Goal: Task Accomplishment & Management: Manage account settings

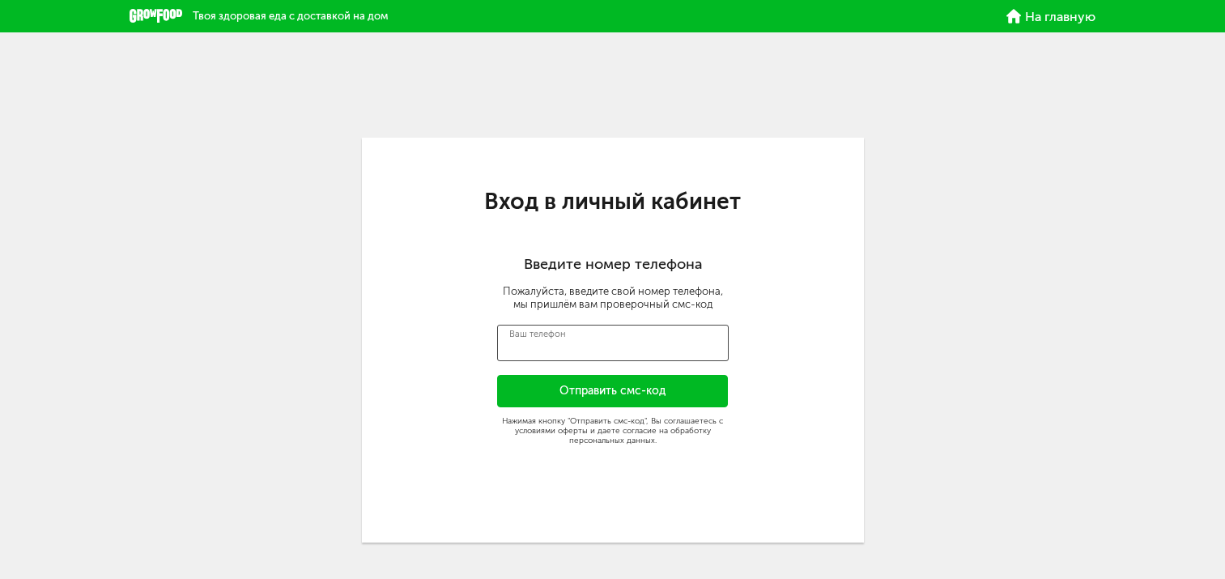
type input "****"
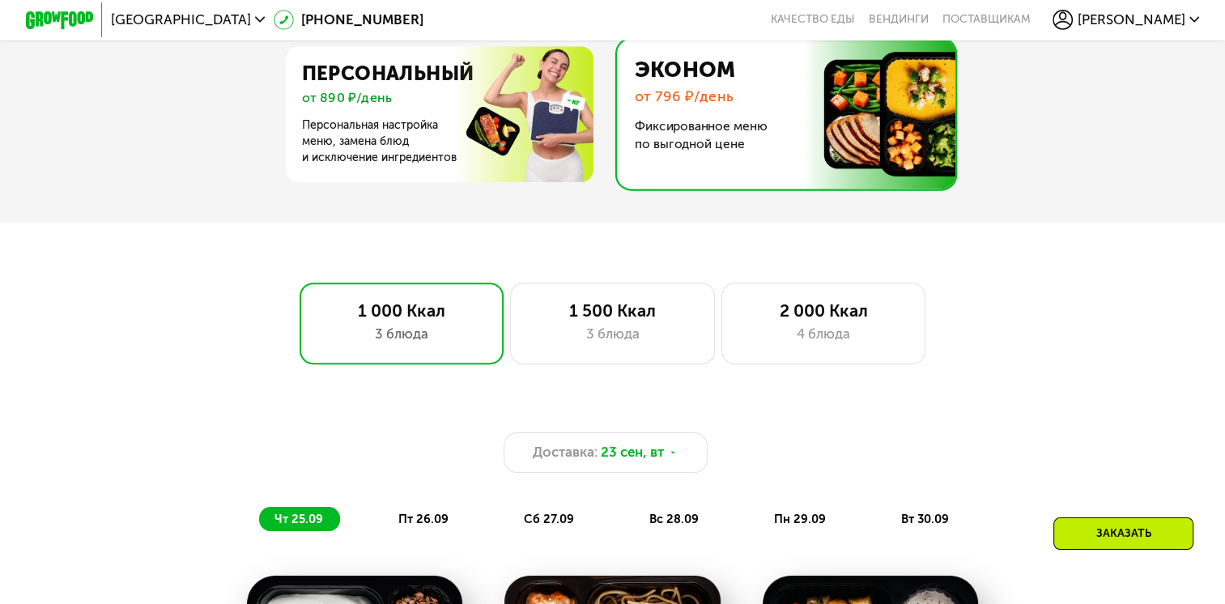
scroll to position [800, 0]
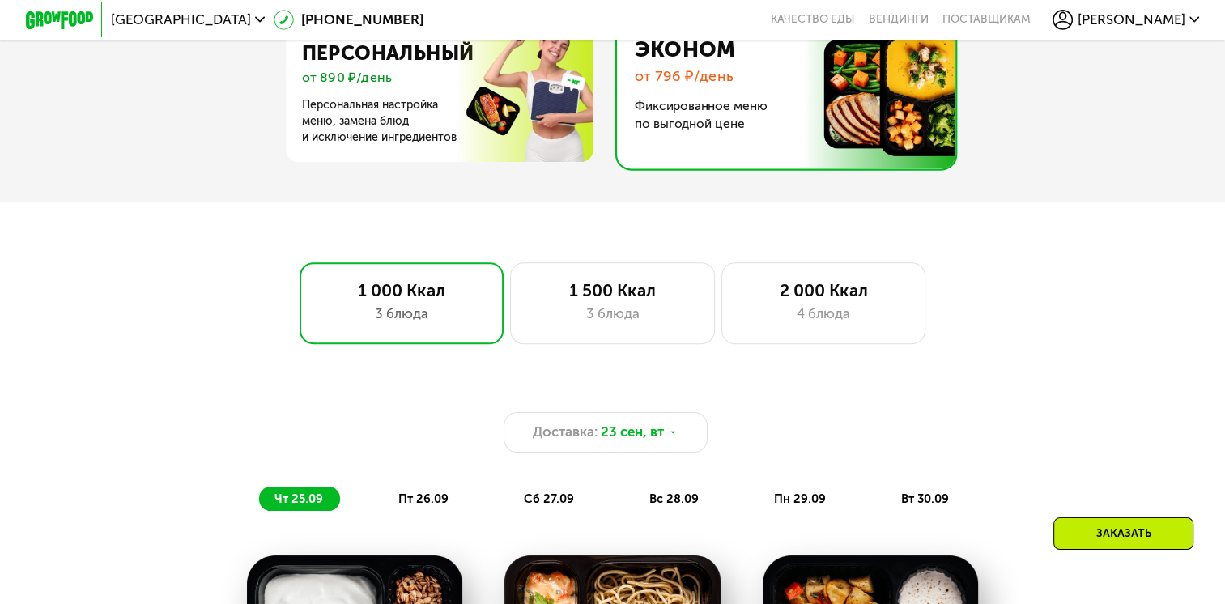
click at [1193, 28] on div "[PERSON_NAME]" at bounding box center [1125, 20] width 147 height 20
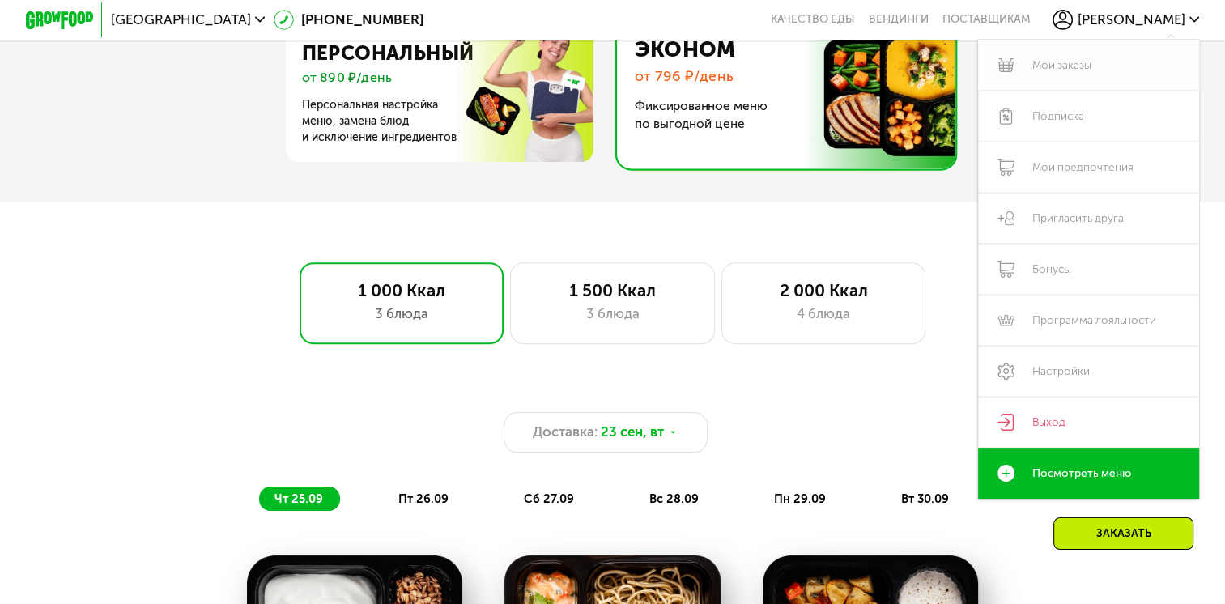
click at [1086, 65] on link "Мои заказы" at bounding box center [1088, 65] width 221 height 51
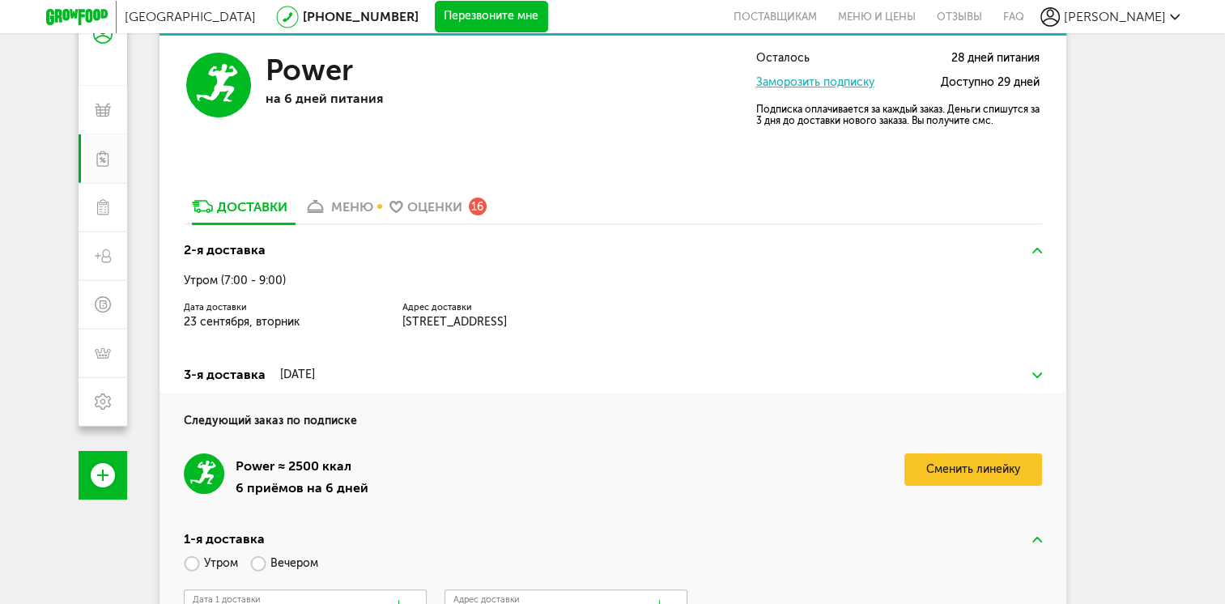
scroll to position [214, 0]
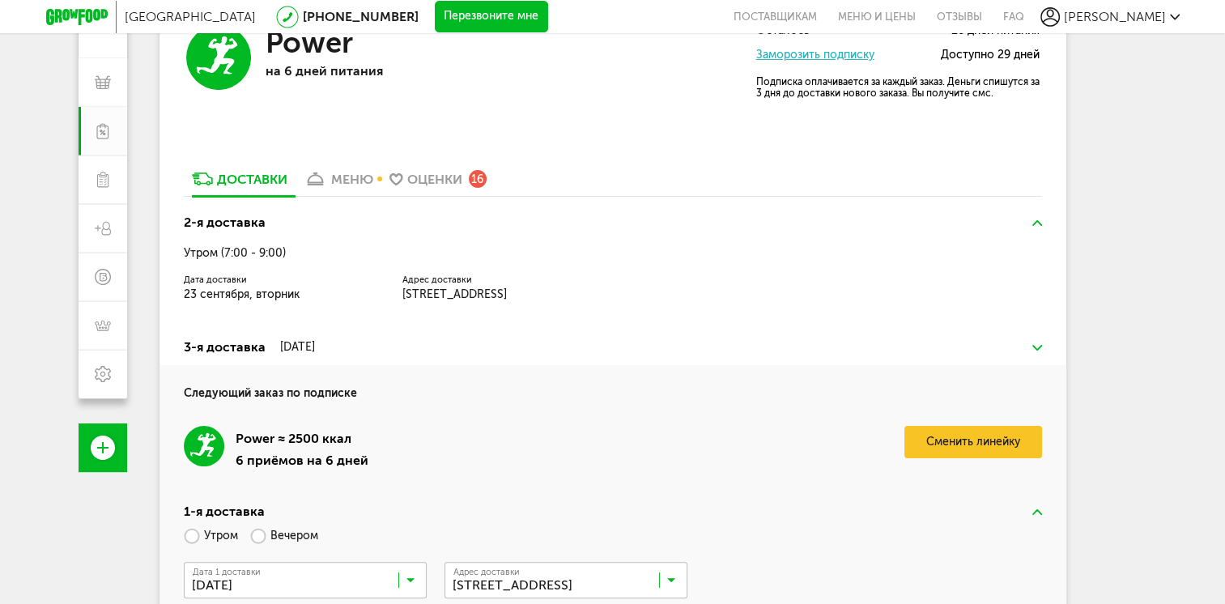
click at [803, 228] on h3 "2-я доставка" at bounding box center [613, 222] width 858 height 19
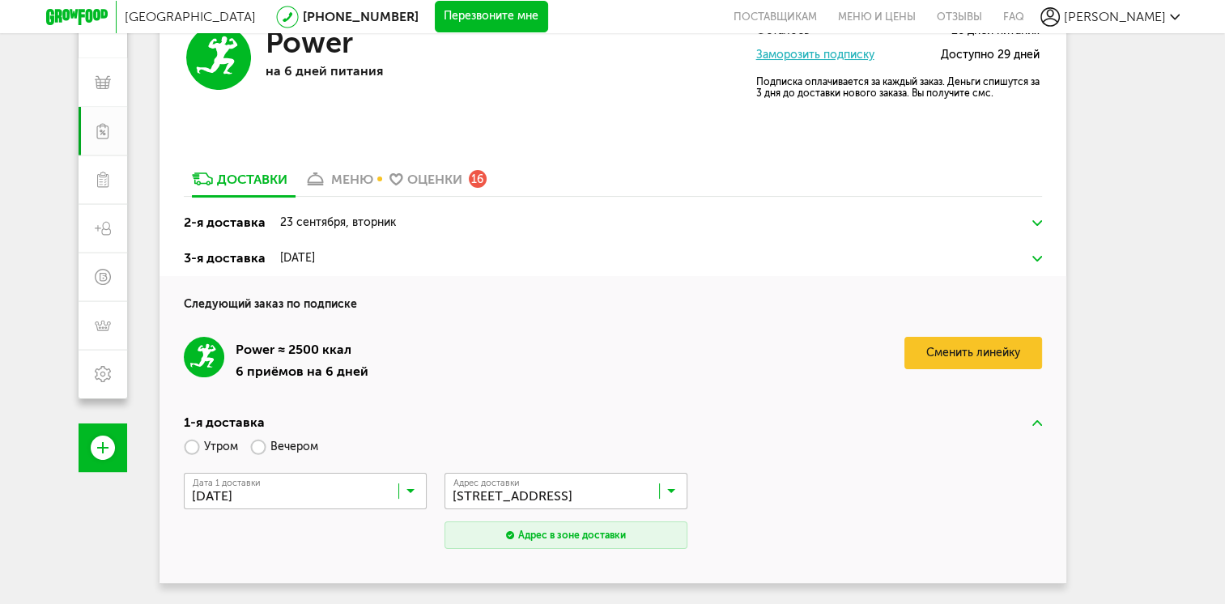
click at [803, 228] on h3 "2-я доставка 23 сентября, вторник" at bounding box center [613, 222] width 858 height 19
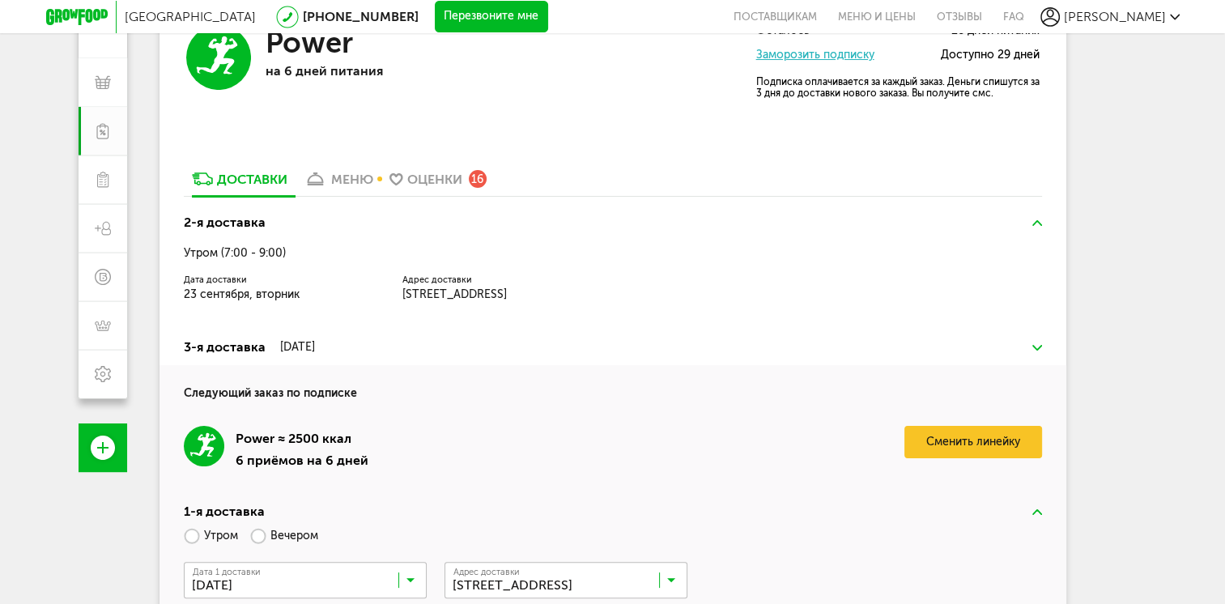
click at [348, 180] on div "меню" at bounding box center [352, 179] width 42 height 15
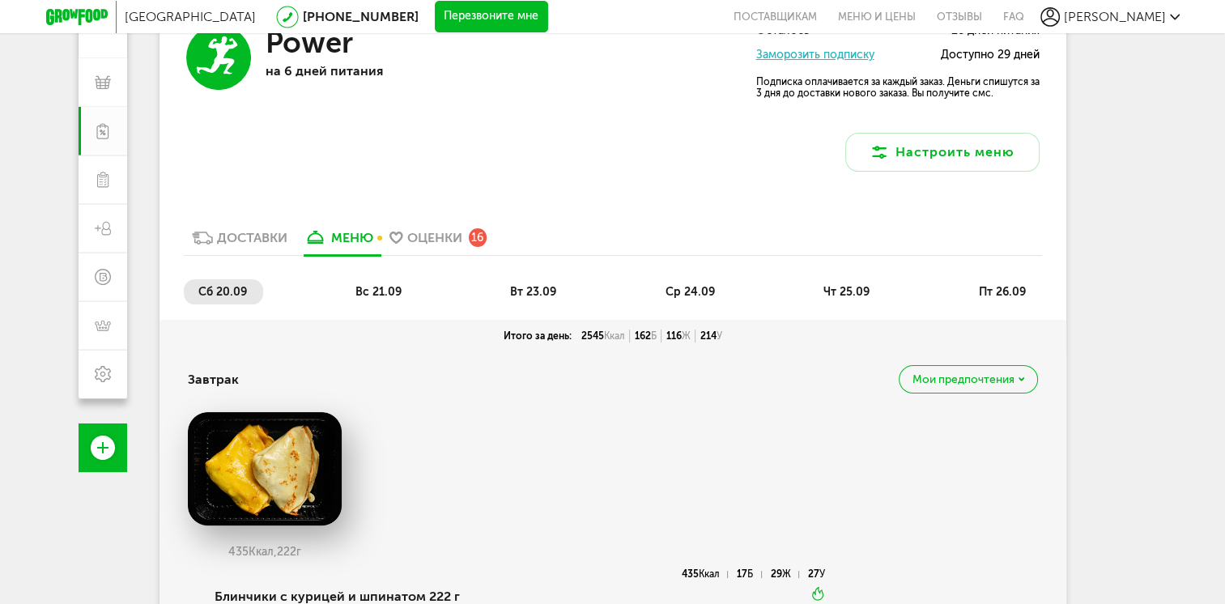
click at [1192, 140] on div "Москва 8 (800) 555-21-78 Перезвоните мне поставщикам Меню и цены Отзывы FAQ Оль…" at bounding box center [612, 216] width 1225 height 860
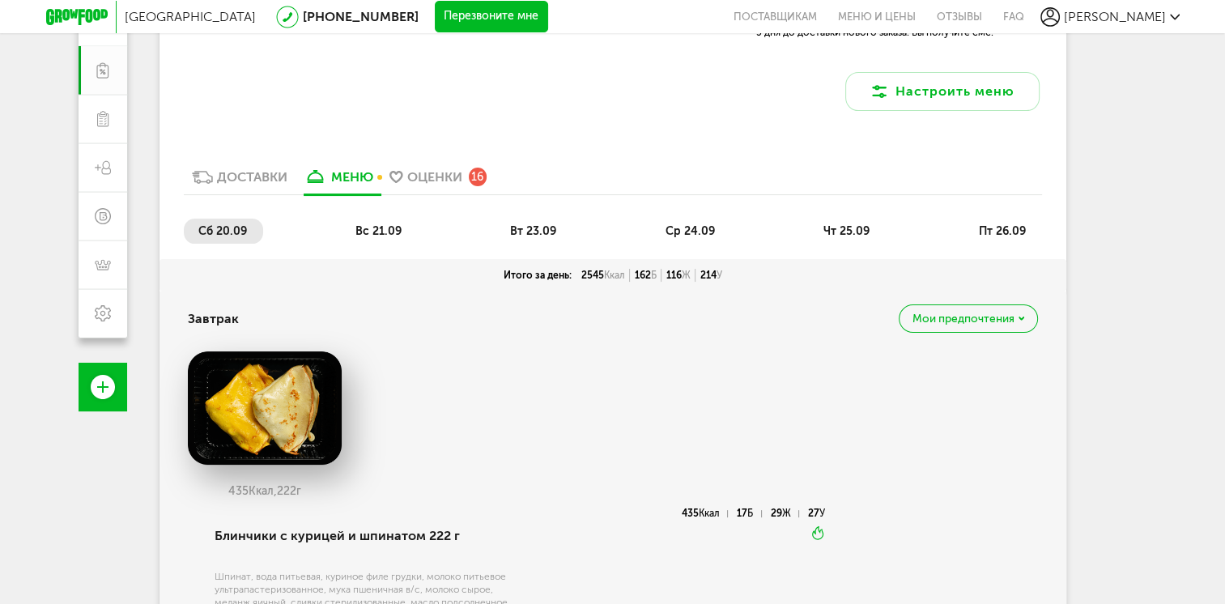
scroll to position [289, 0]
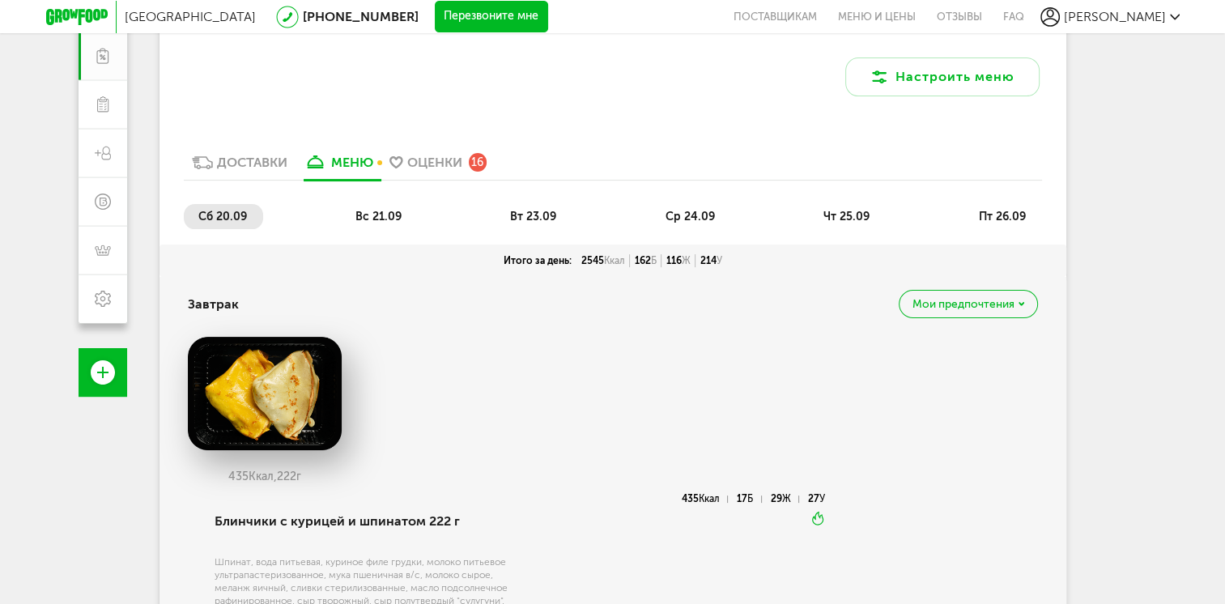
click at [519, 220] on span "вт 23.09" at bounding box center [533, 217] width 46 height 14
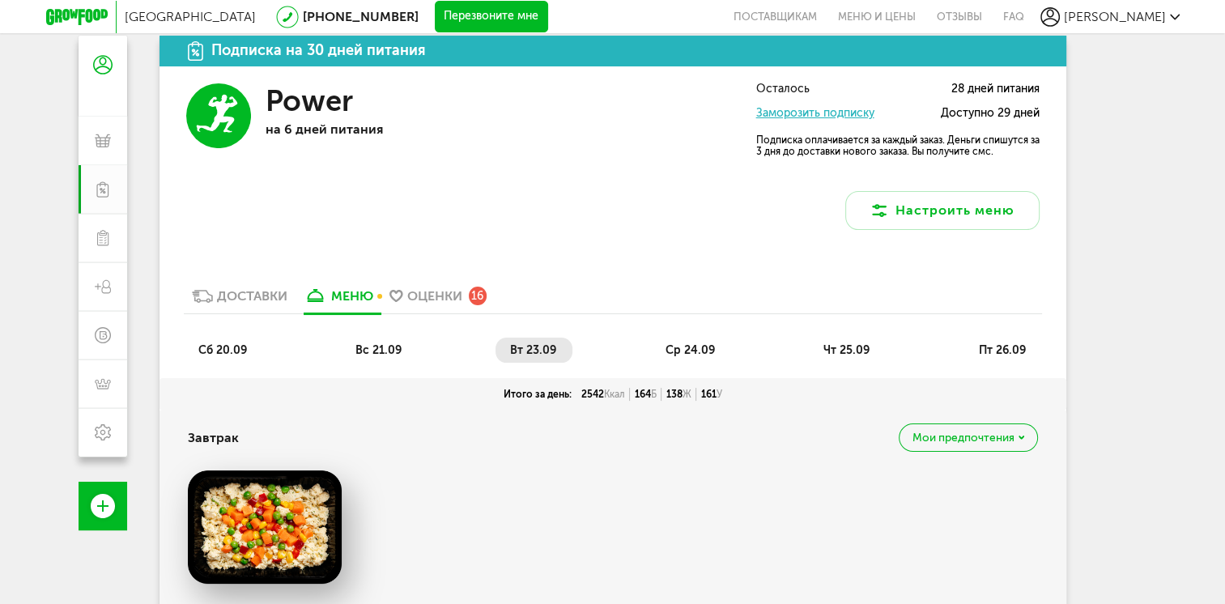
scroll to position [167, 0]
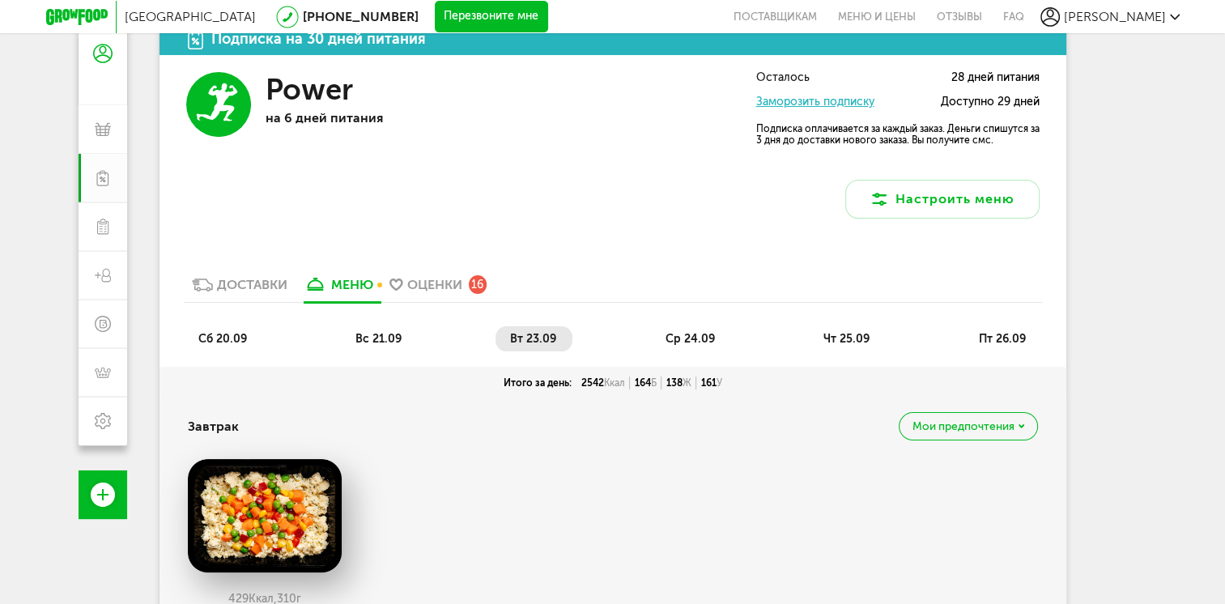
click at [699, 338] on span "ср 24.09" at bounding box center [689, 339] width 49 height 14
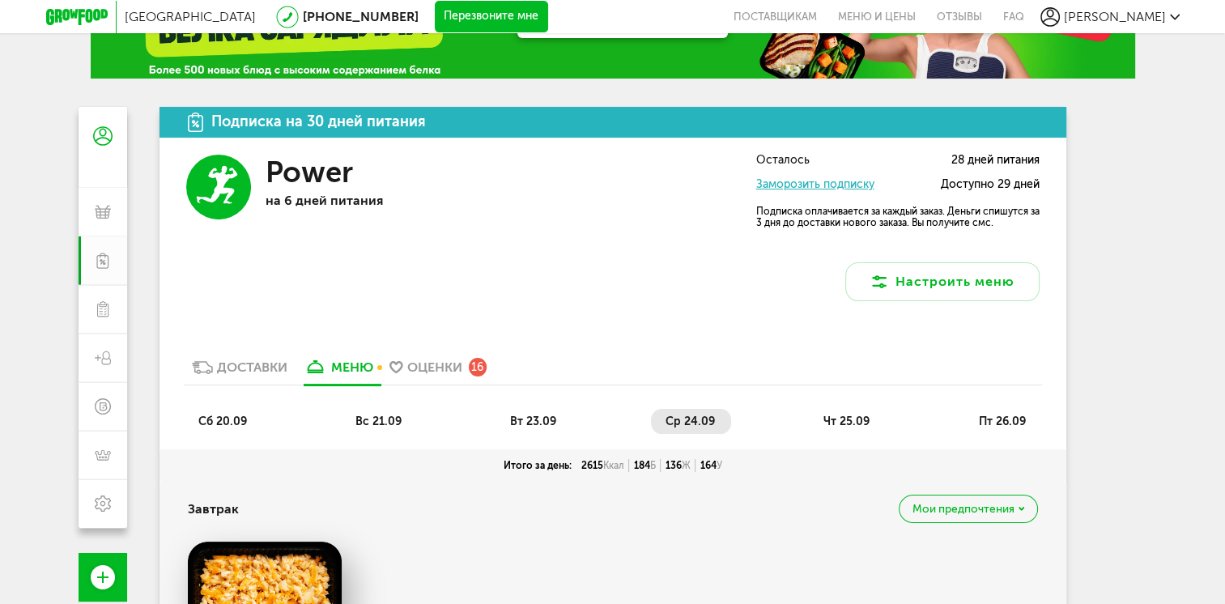
scroll to position [147, 0]
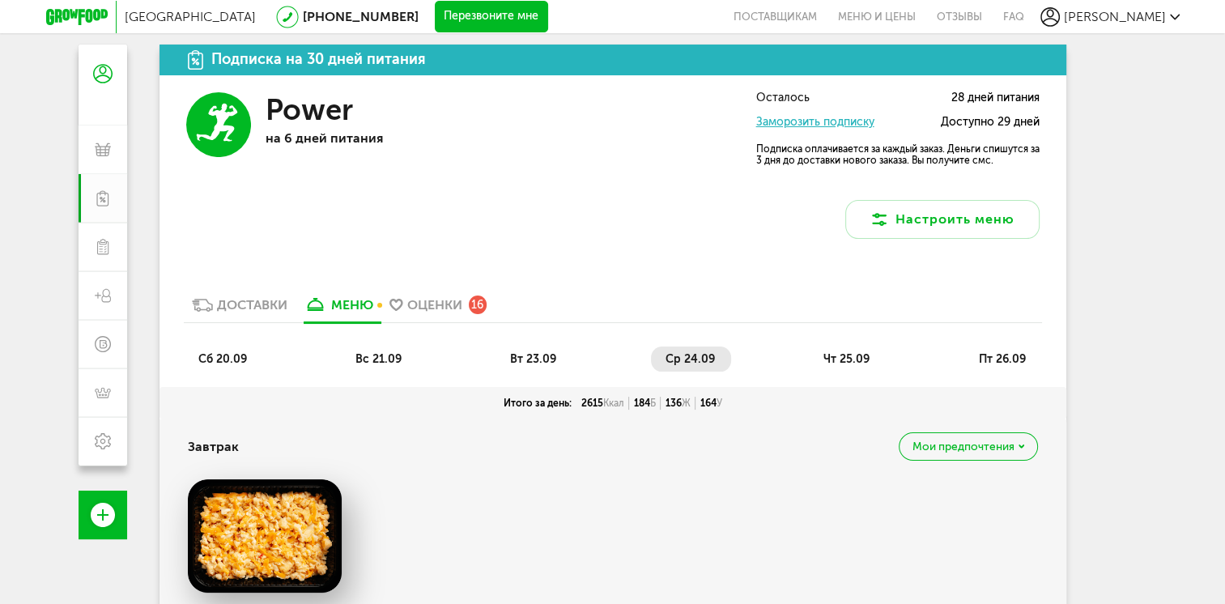
click at [550, 355] on span "вт 23.09" at bounding box center [533, 359] width 46 height 14
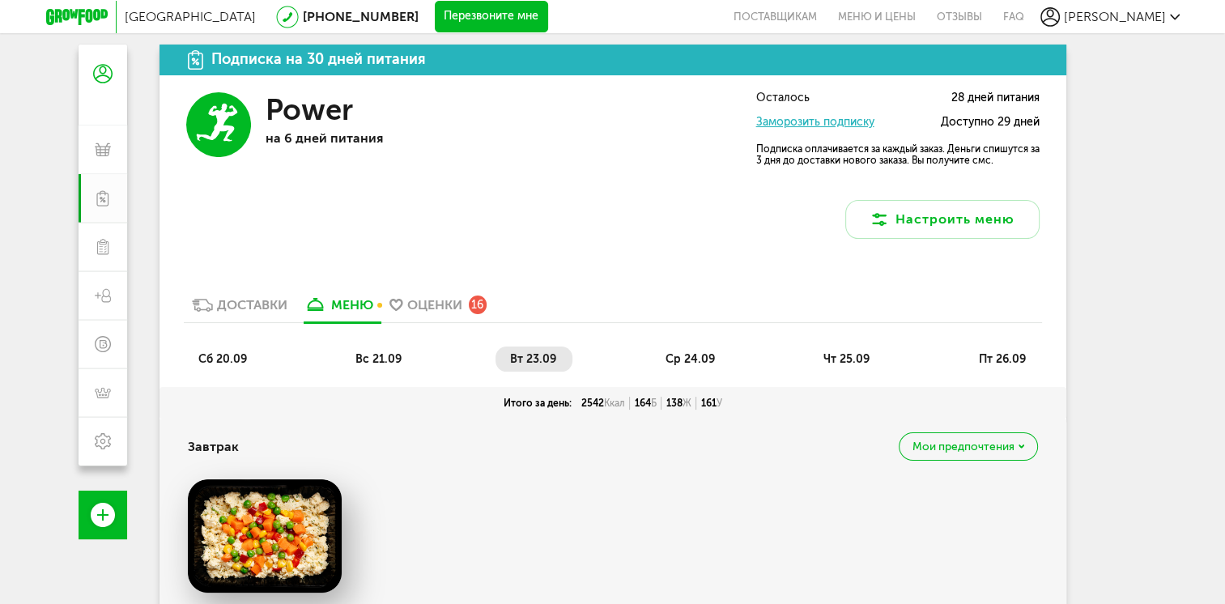
click at [683, 358] on span "ср 24.09" at bounding box center [689, 359] width 49 height 14
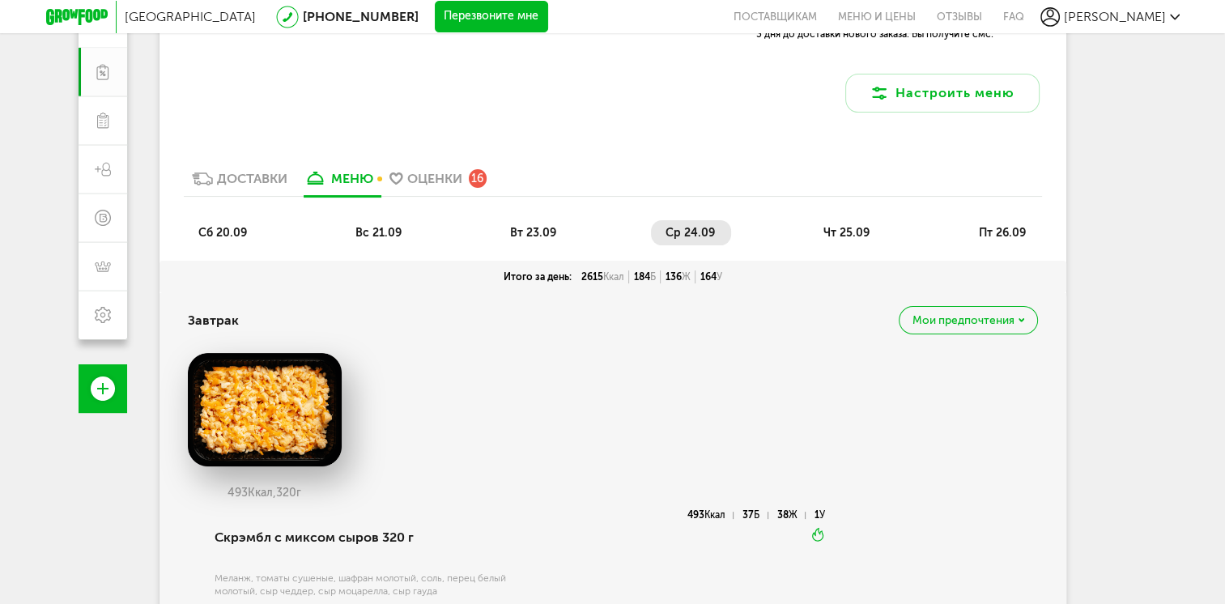
scroll to position [259, 0]
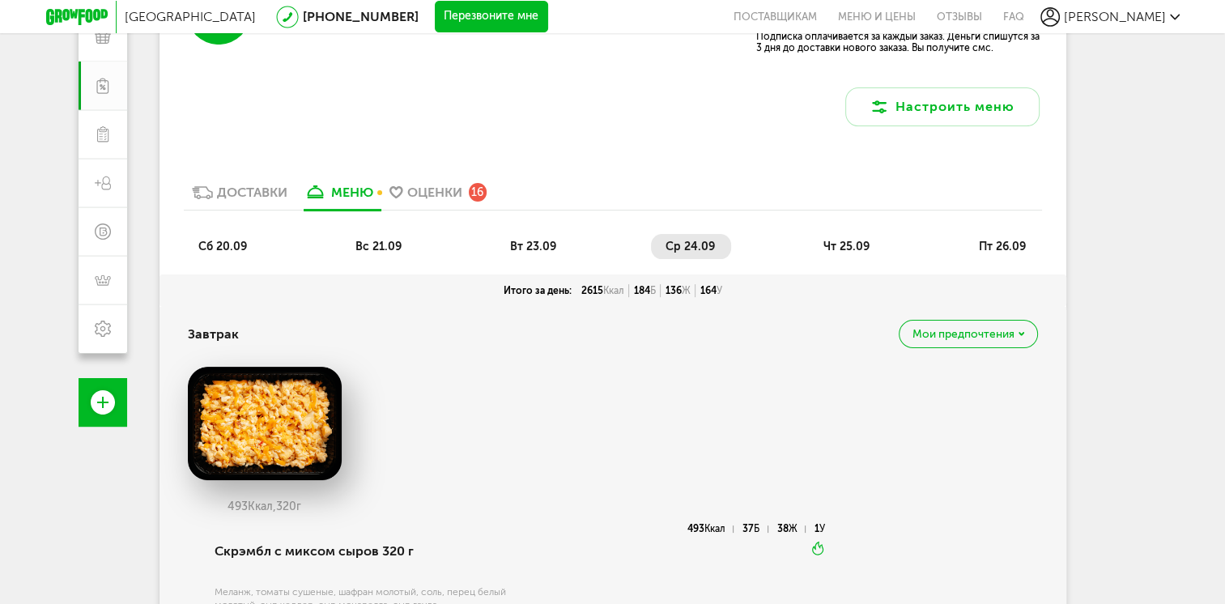
click at [525, 248] on span "вт 23.09" at bounding box center [533, 247] width 46 height 14
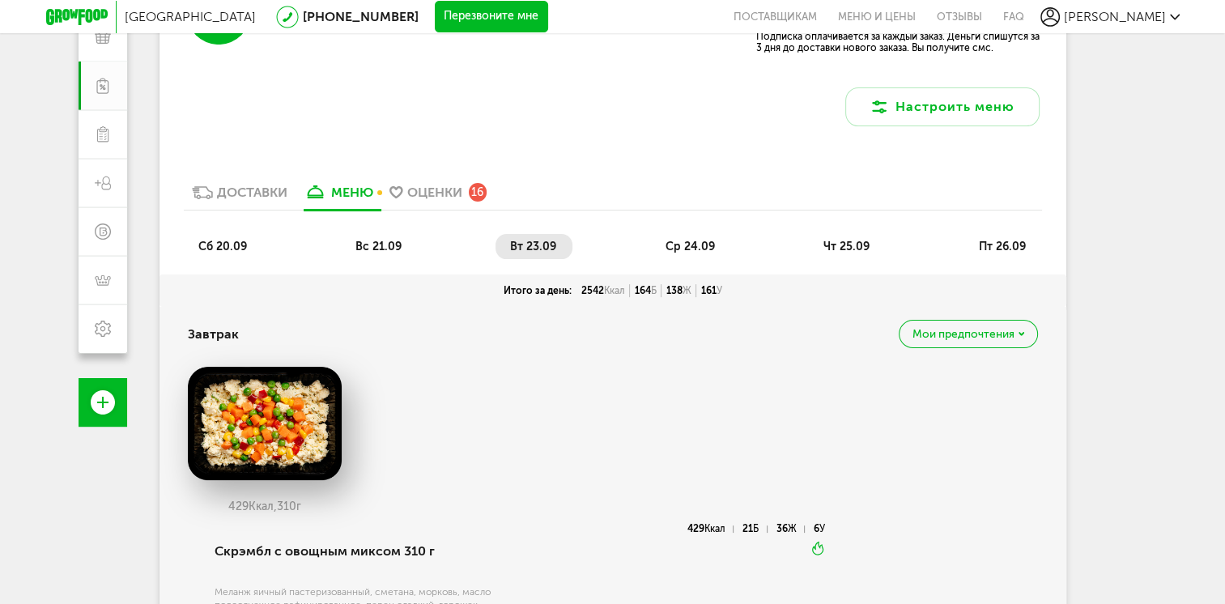
click at [678, 240] on span "ср 24.09" at bounding box center [689, 247] width 49 height 14
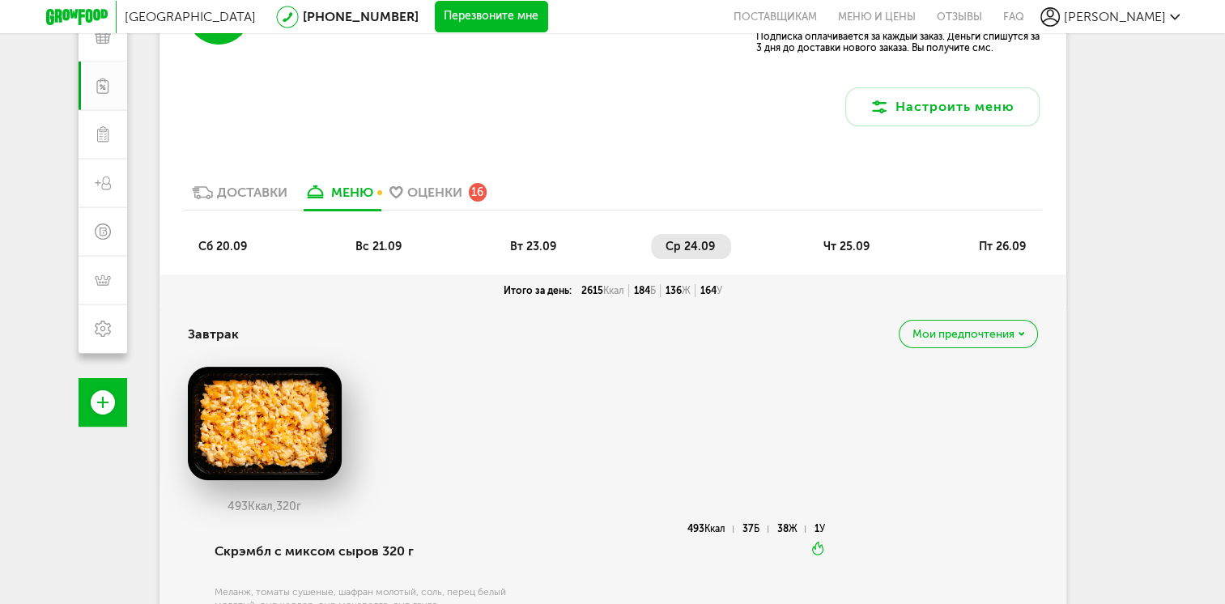
click at [375, 244] on span "вс 21.09" at bounding box center [378, 247] width 46 height 14
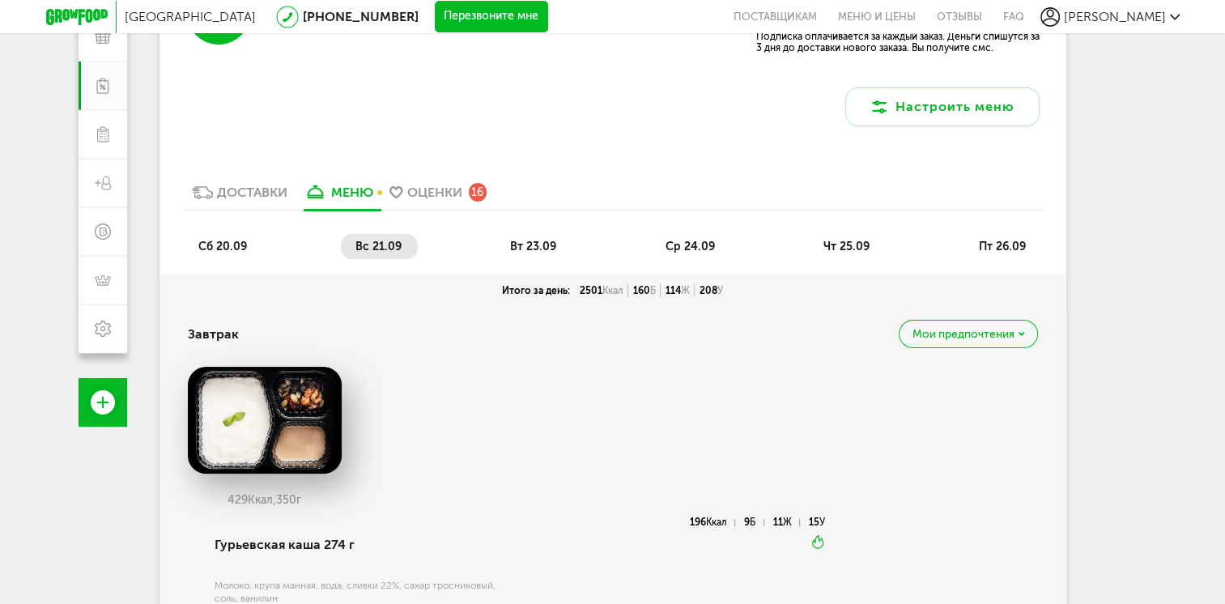
click at [215, 243] on span "сб 20.09" at bounding box center [222, 247] width 49 height 14
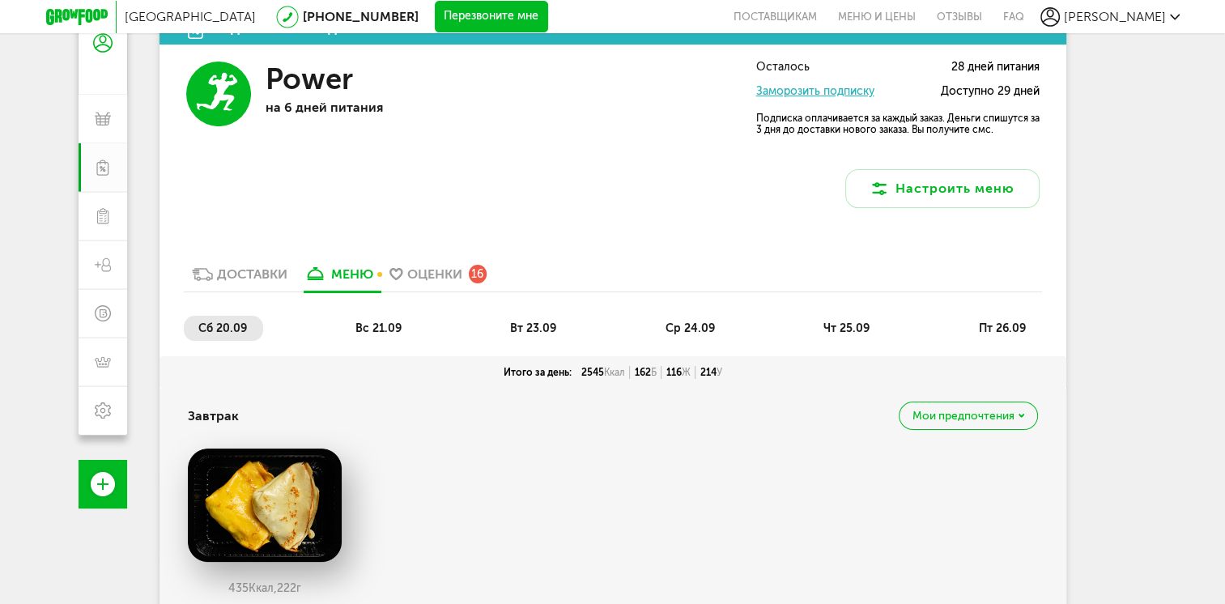
scroll to position [174, 0]
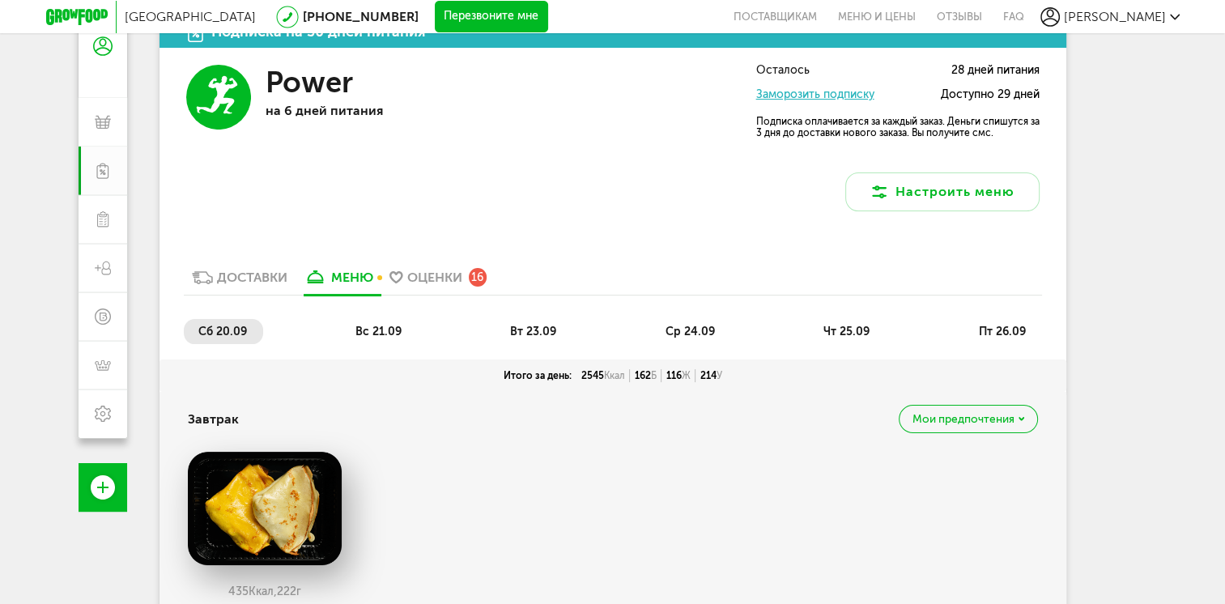
click at [392, 329] on span "вс 21.09" at bounding box center [378, 332] width 46 height 14
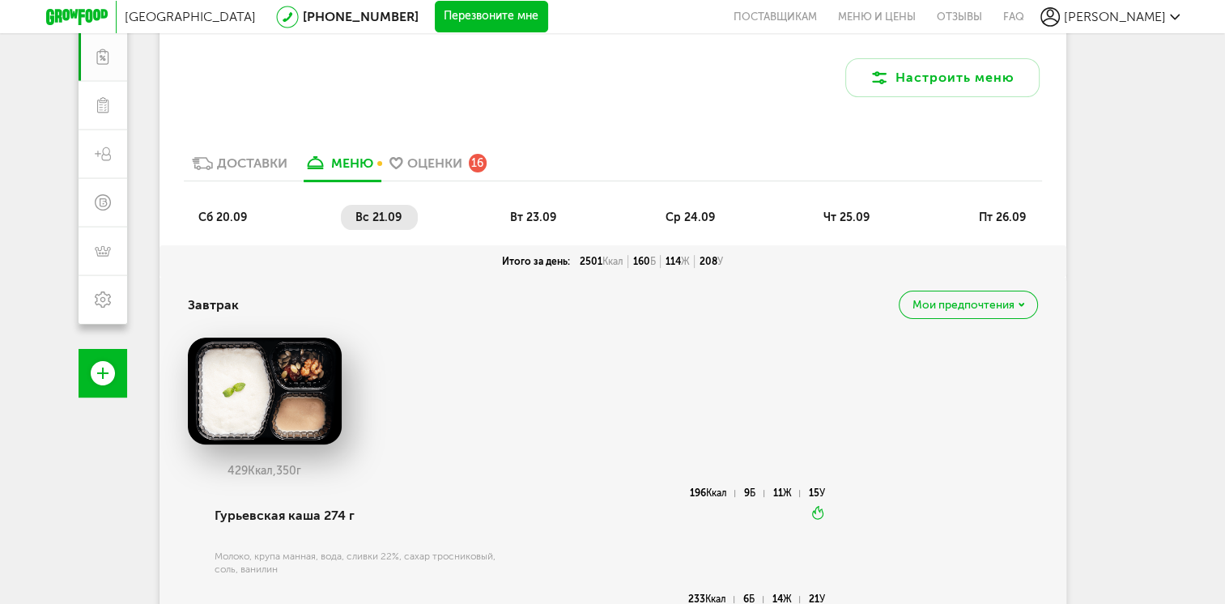
scroll to position [299, 0]
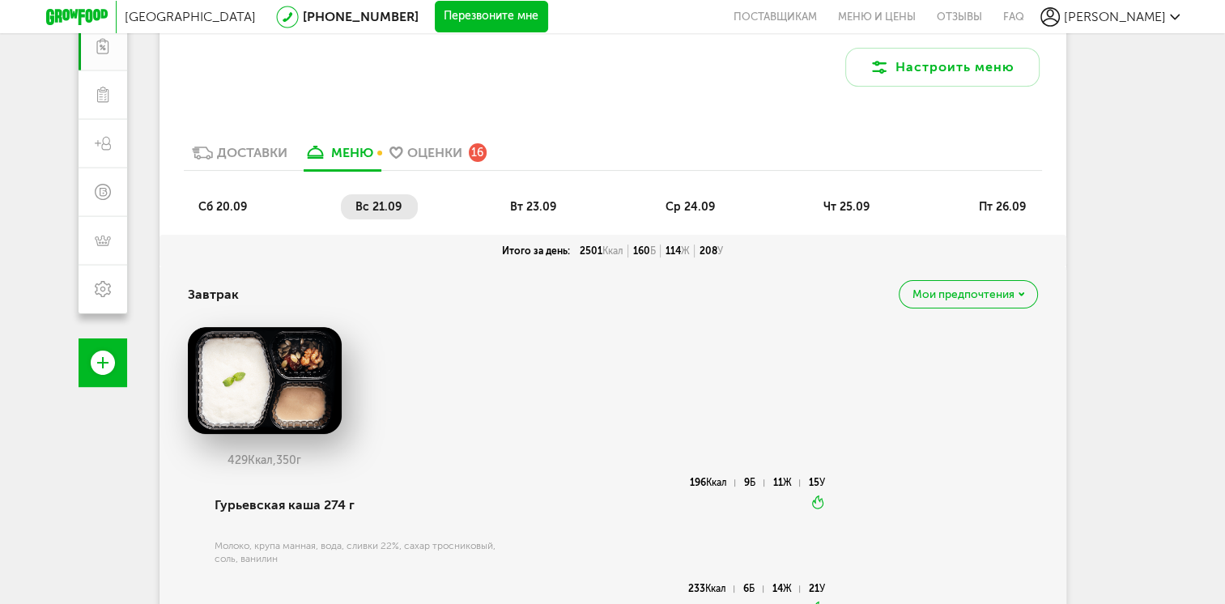
click at [539, 202] on span "вт 23.09" at bounding box center [533, 207] width 46 height 14
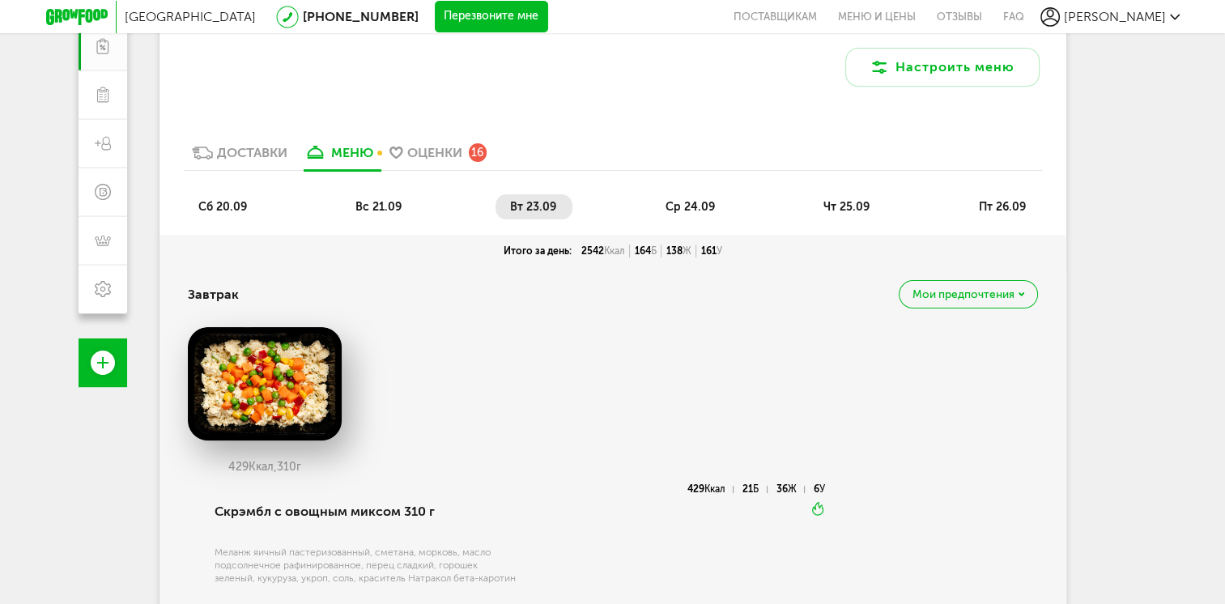
click at [691, 194] on li "ср 24.09" at bounding box center [691, 206] width 80 height 25
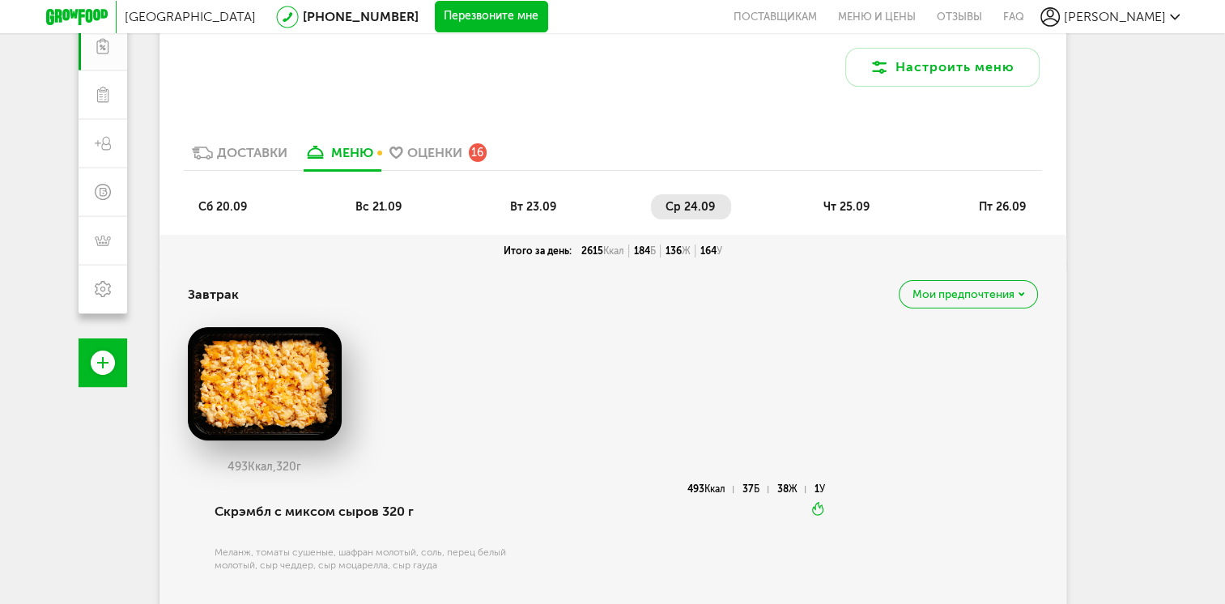
click at [822, 195] on li "чт 25.09" at bounding box center [847, 206] width 77 height 25
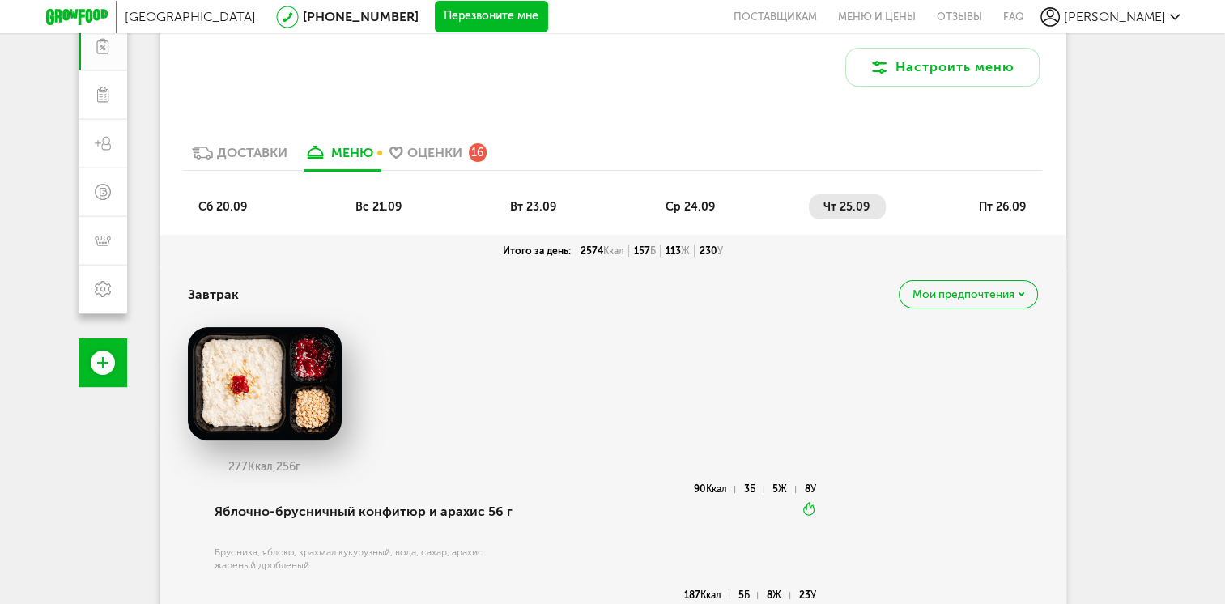
click at [975, 206] on li "пт 26.09" at bounding box center [1002, 206] width 78 height 25
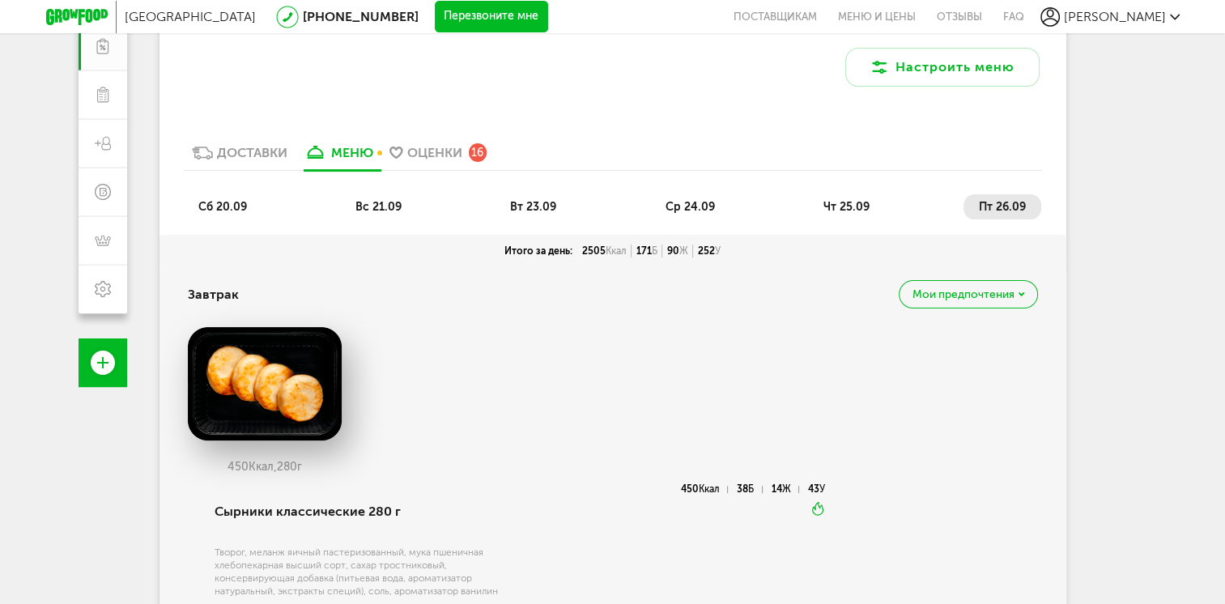
click at [677, 206] on span "ср 24.09" at bounding box center [689, 207] width 49 height 14
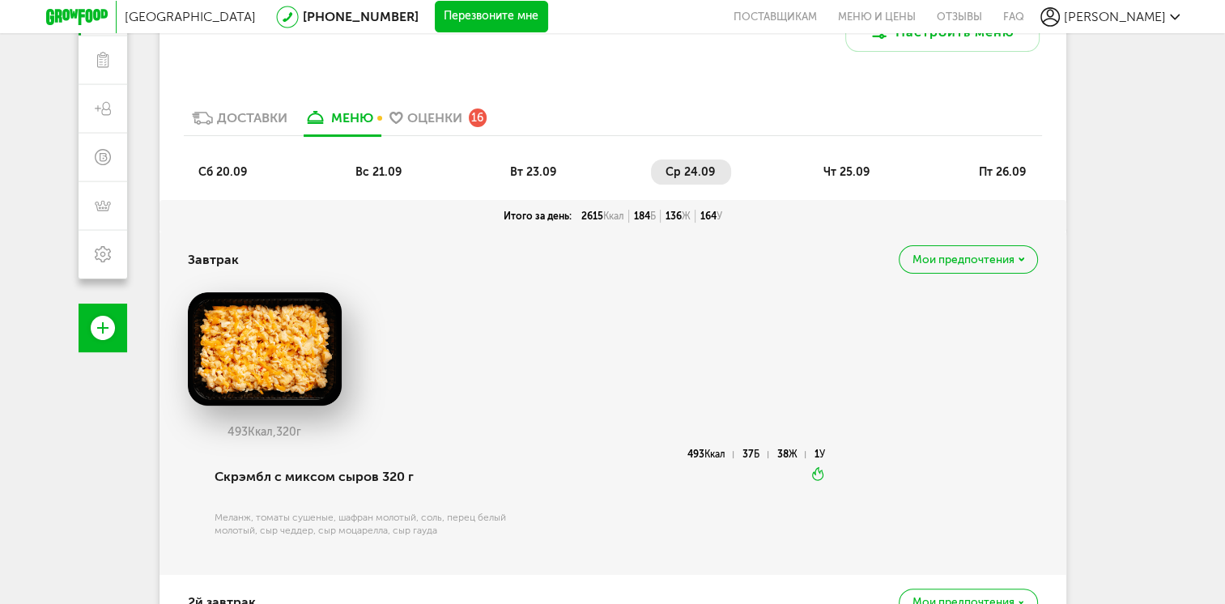
scroll to position [337, 0]
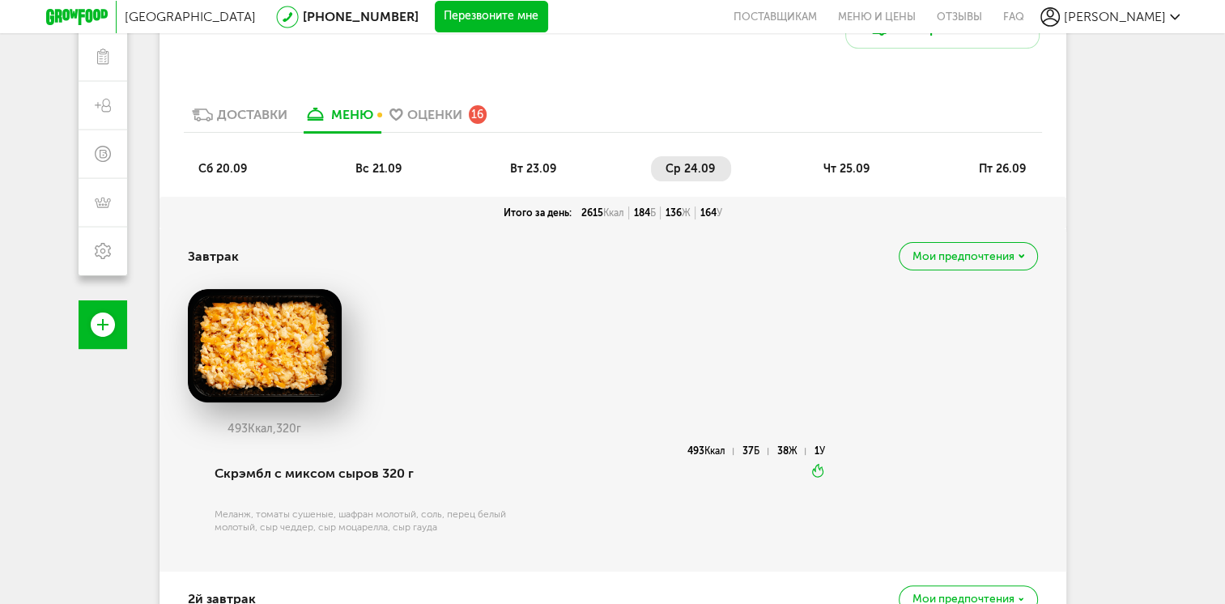
click at [1017, 168] on span "пт 26.09" at bounding box center [1001, 169] width 47 height 14
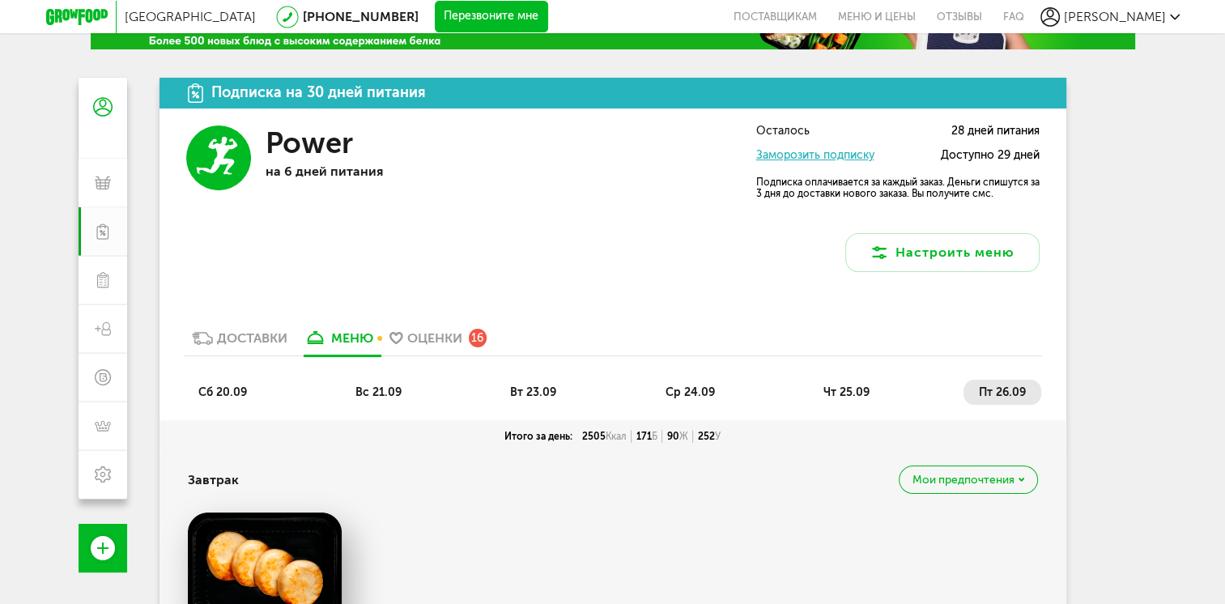
scroll to position [105, 0]
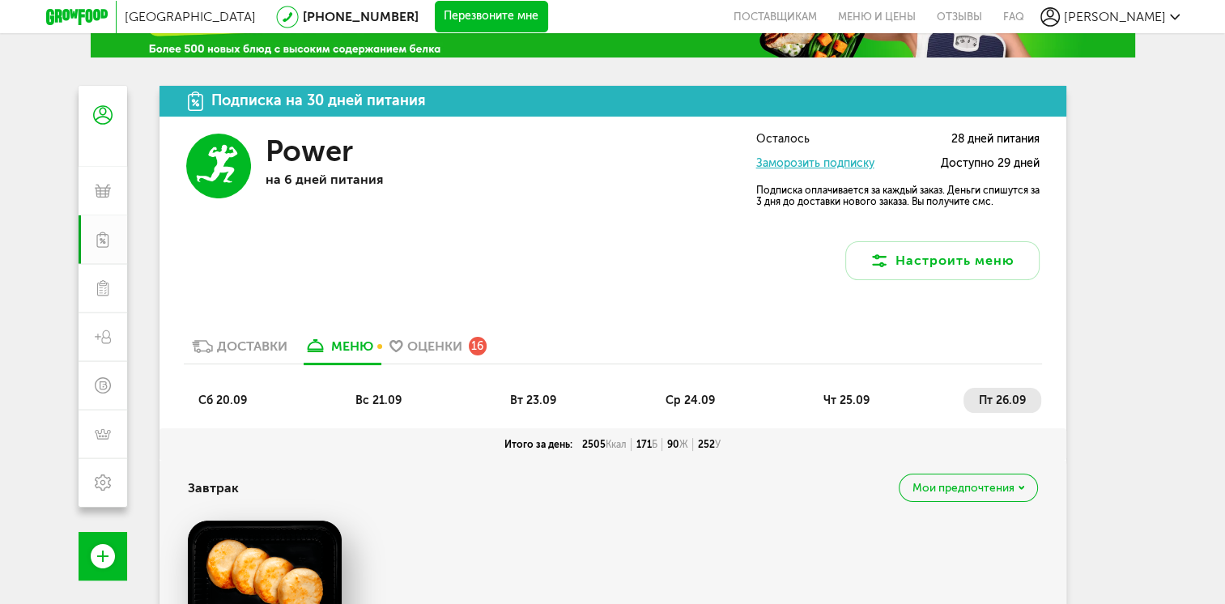
click at [531, 397] on span "вт 23.09" at bounding box center [533, 400] width 46 height 14
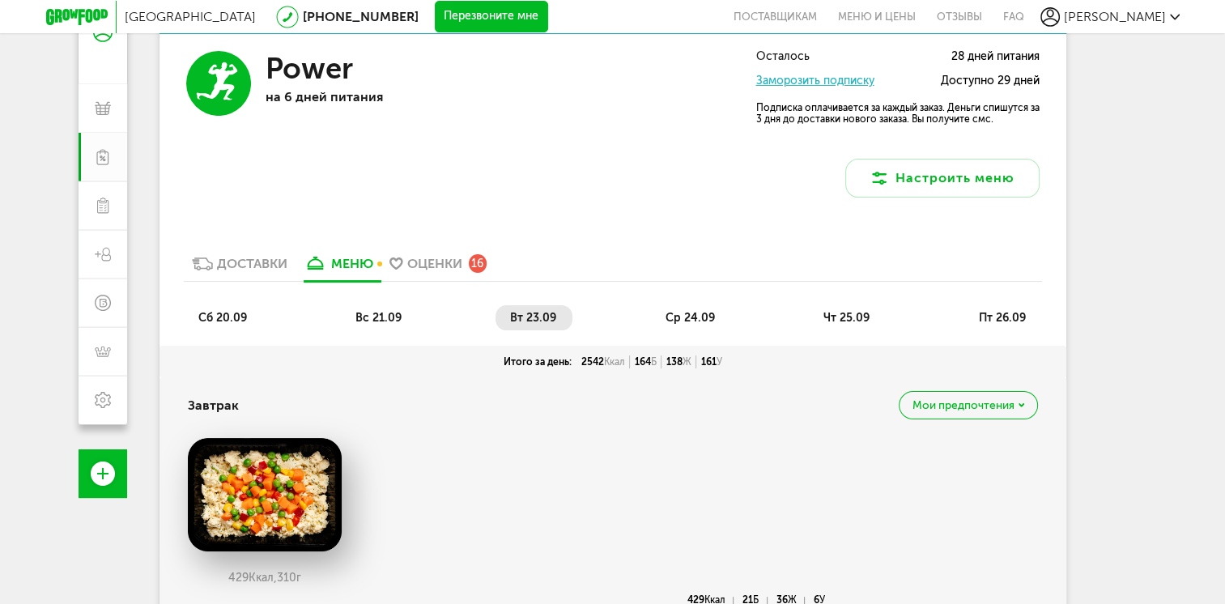
scroll to position [196, 0]
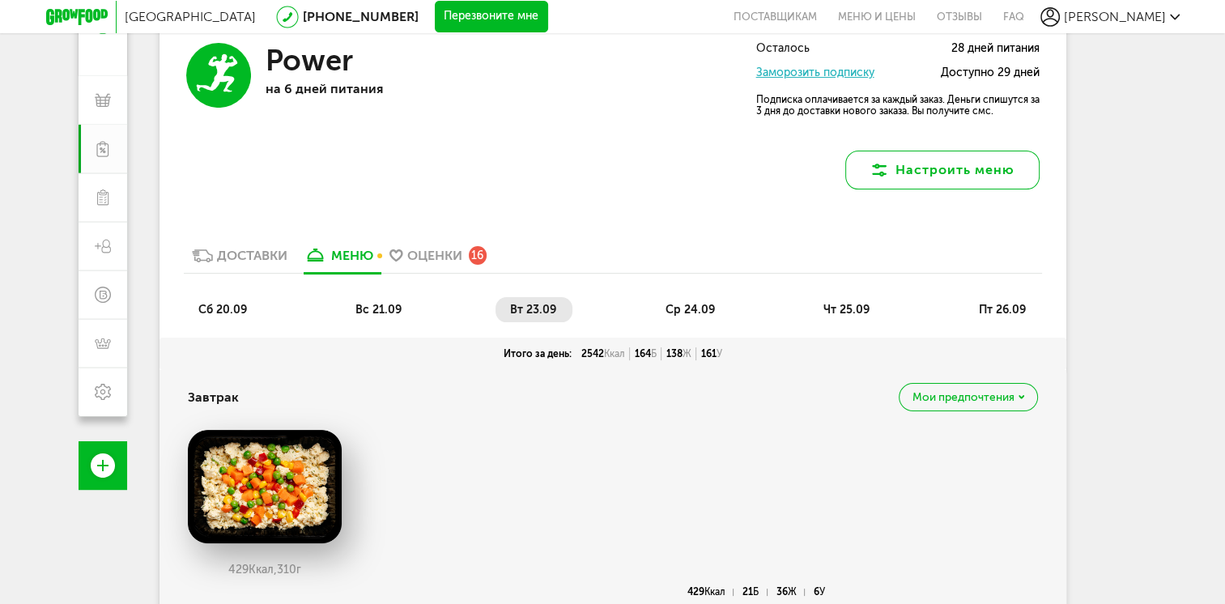
click at [941, 164] on button "Настроить меню" at bounding box center [942, 170] width 194 height 39
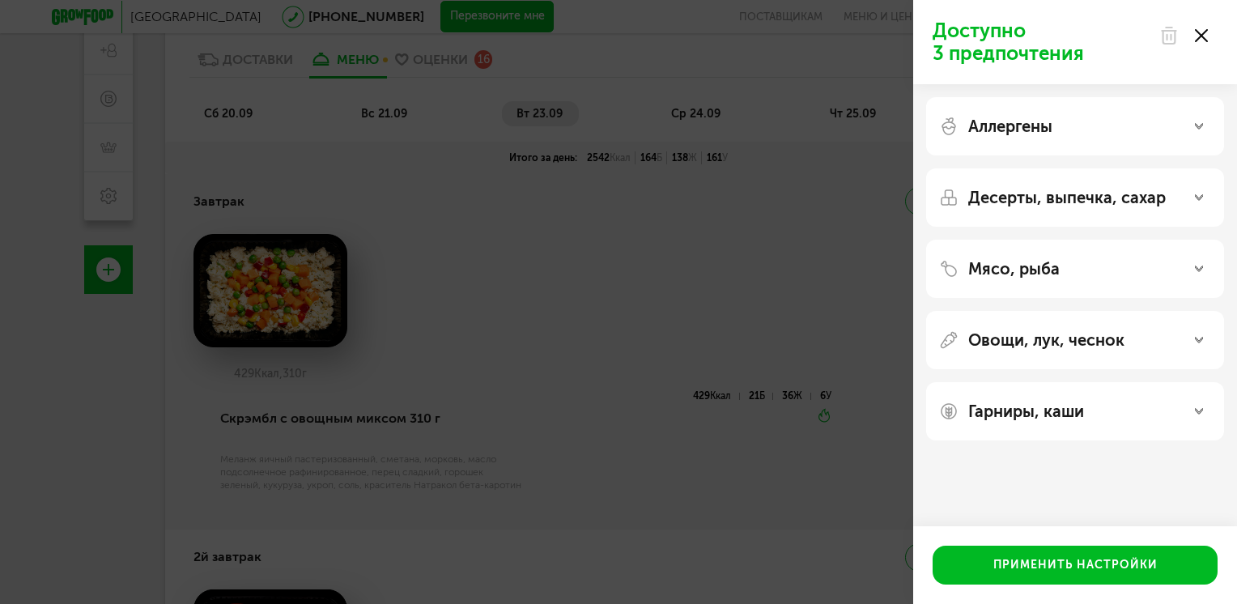
click at [1202, 37] on use at bounding box center [1201, 35] width 13 height 13
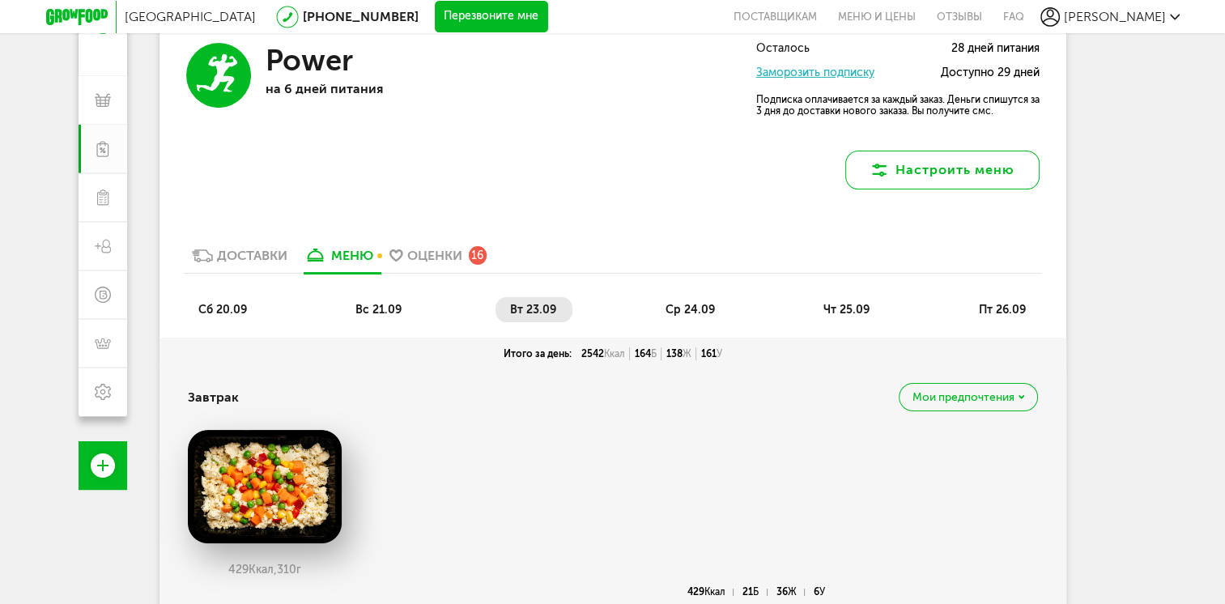
click at [914, 176] on button "Настроить меню" at bounding box center [942, 170] width 194 height 39
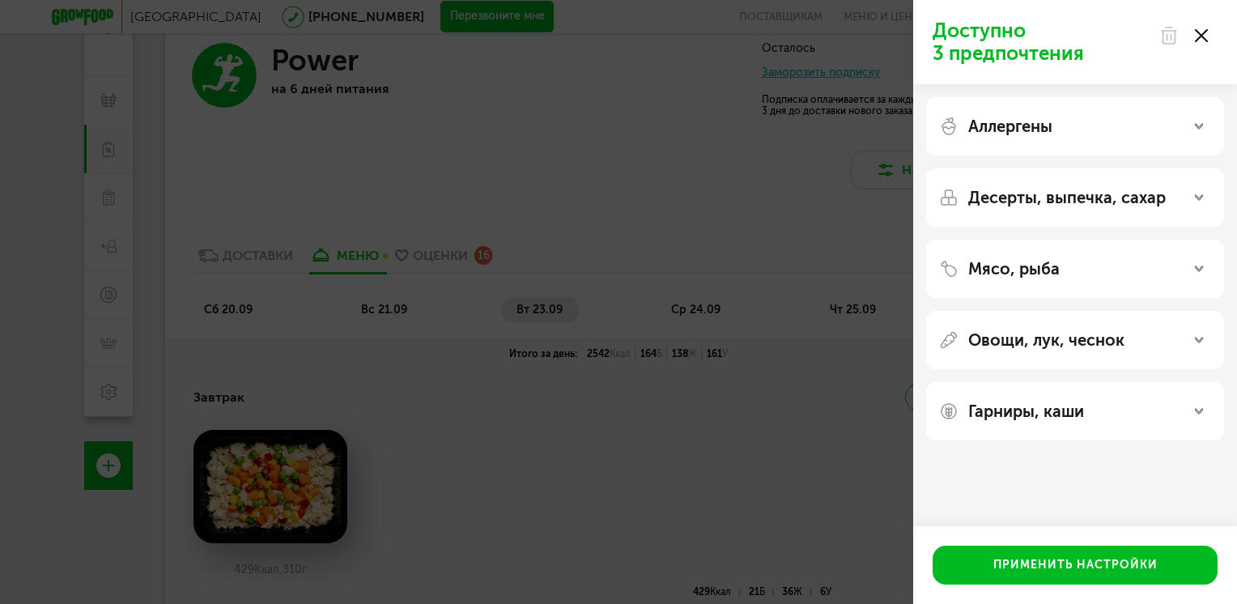
click at [1203, 31] on icon at bounding box center [1201, 35] width 13 height 13
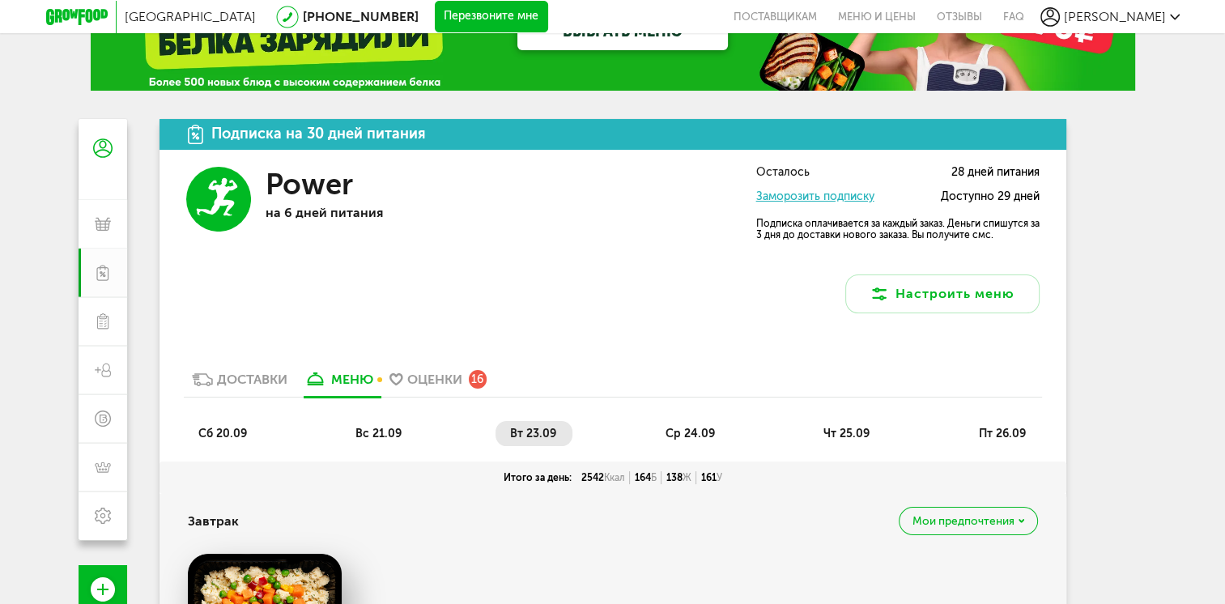
scroll to position [91, 0]
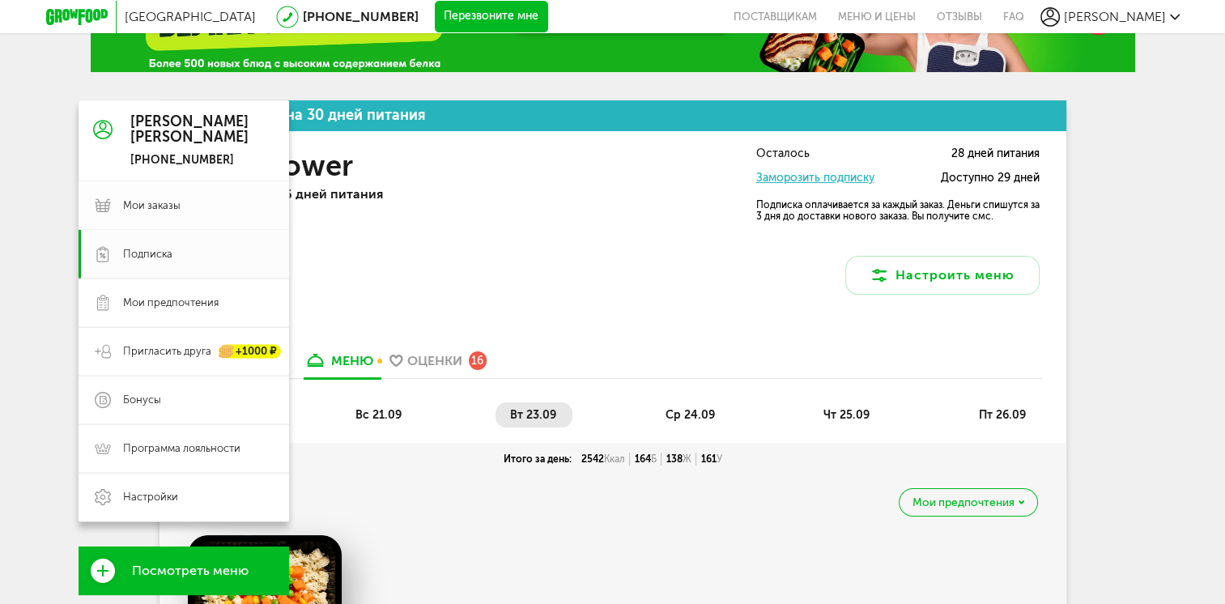
click at [185, 202] on span "Мои заказы" at bounding box center [198, 205] width 150 height 15
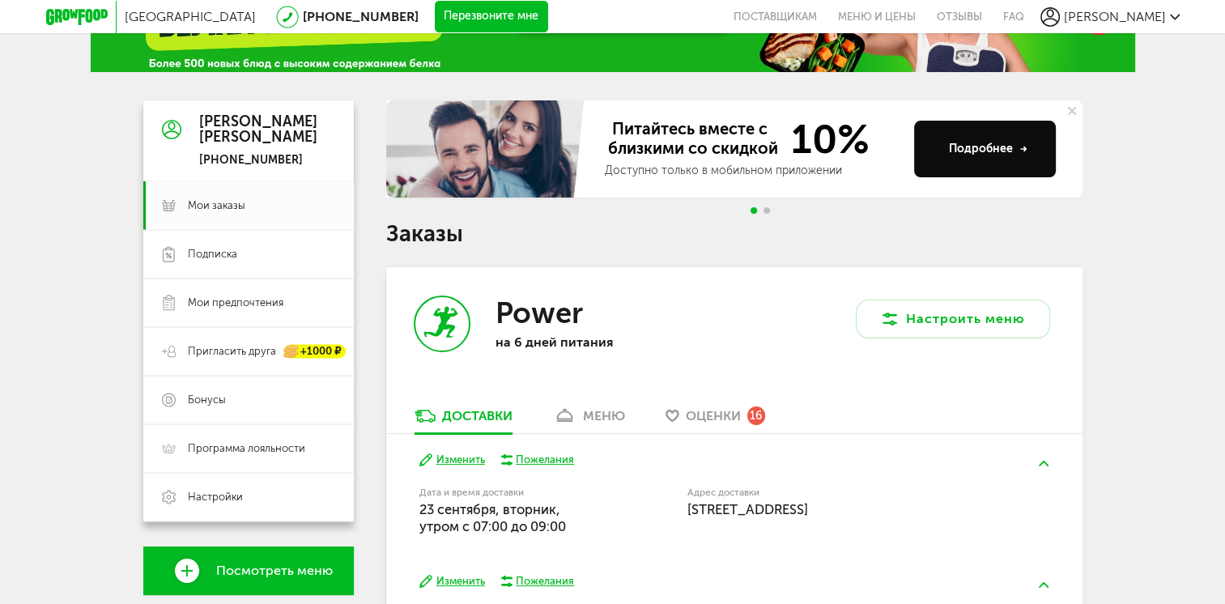
click at [610, 419] on div "меню" at bounding box center [604, 415] width 42 height 15
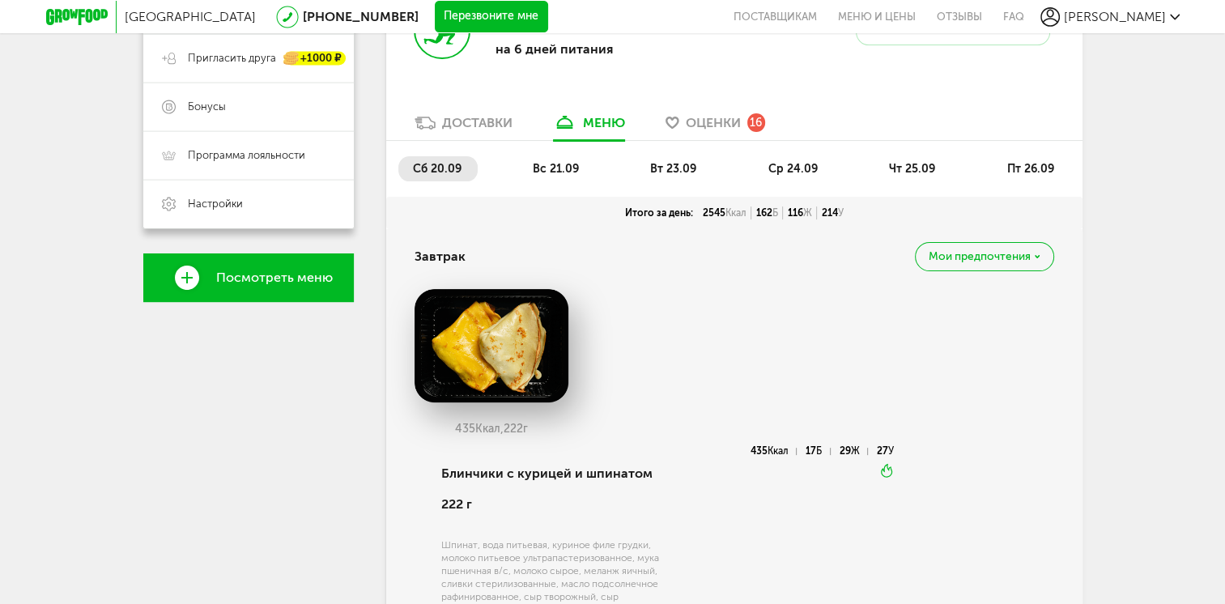
scroll to position [374, 0]
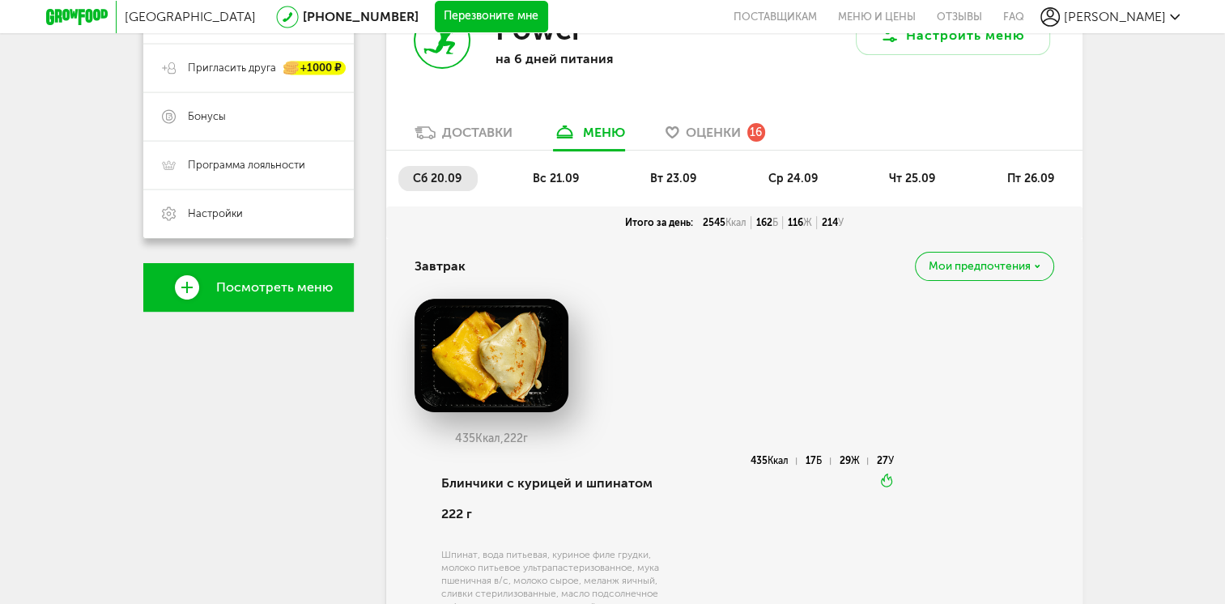
click at [664, 183] on span "вт 23.09" at bounding box center [673, 179] width 46 height 14
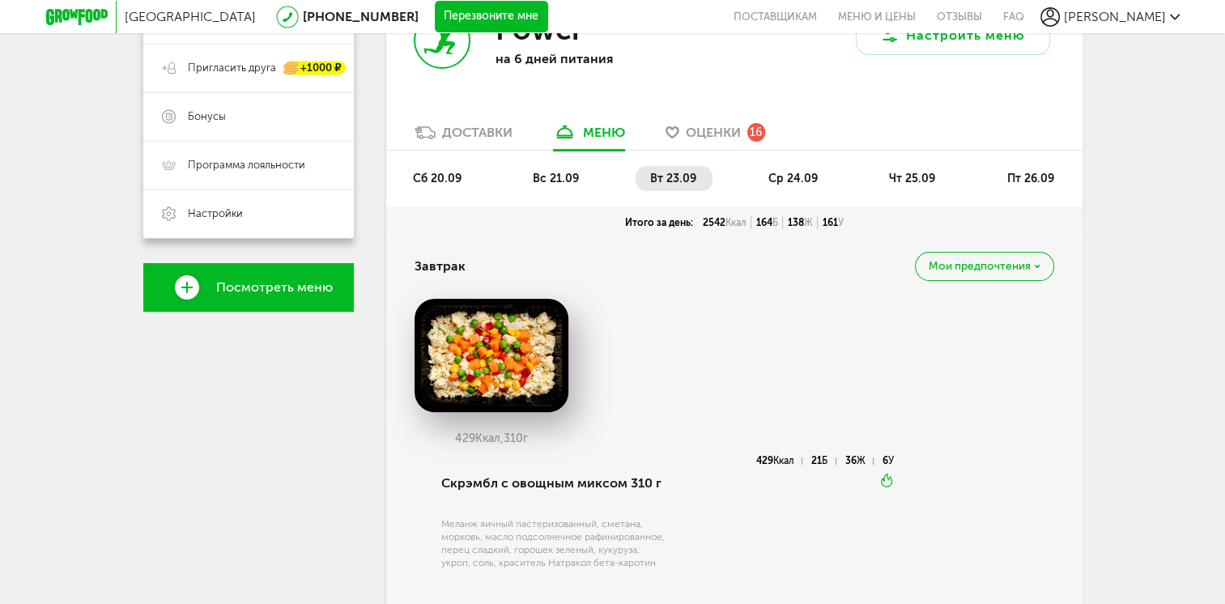
click at [894, 176] on span "чт 25.09" at bounding box center [912, 179] width 46 height 14
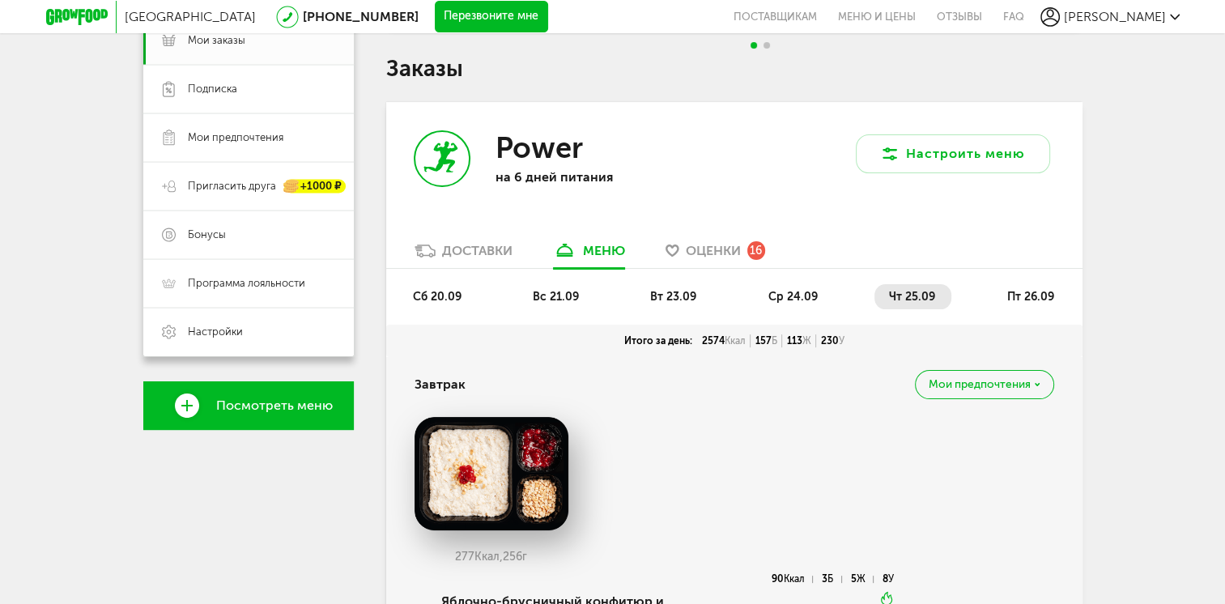
scroll to position [304, 0]
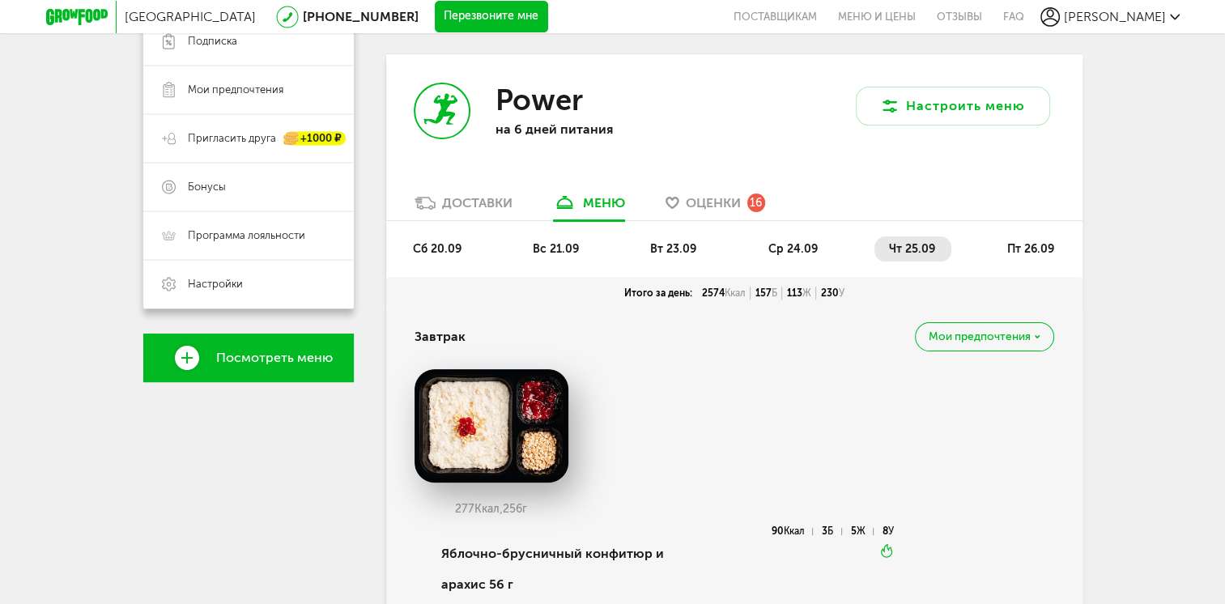
click at [814, 408] on div "277 Ккал, 256 г" at bounding box center [734, 447] width 640 height 157
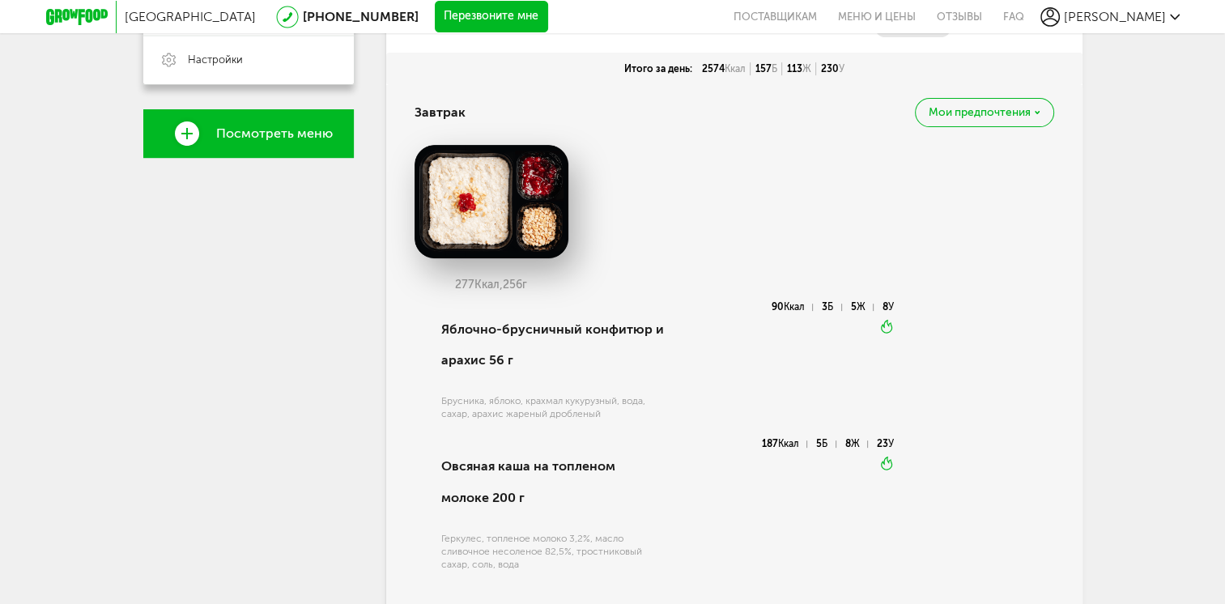
scroll to position [538, 0]
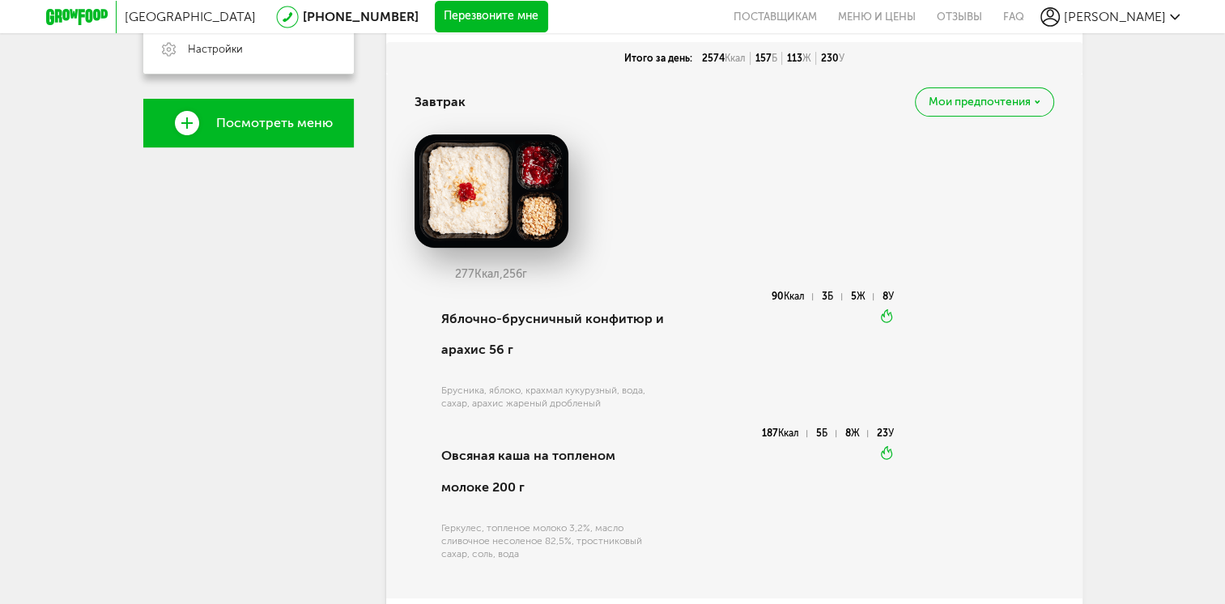
click at [1030, 101] on span "Мои предпочтения" at bounding box center [980, 101] width 102 height 11
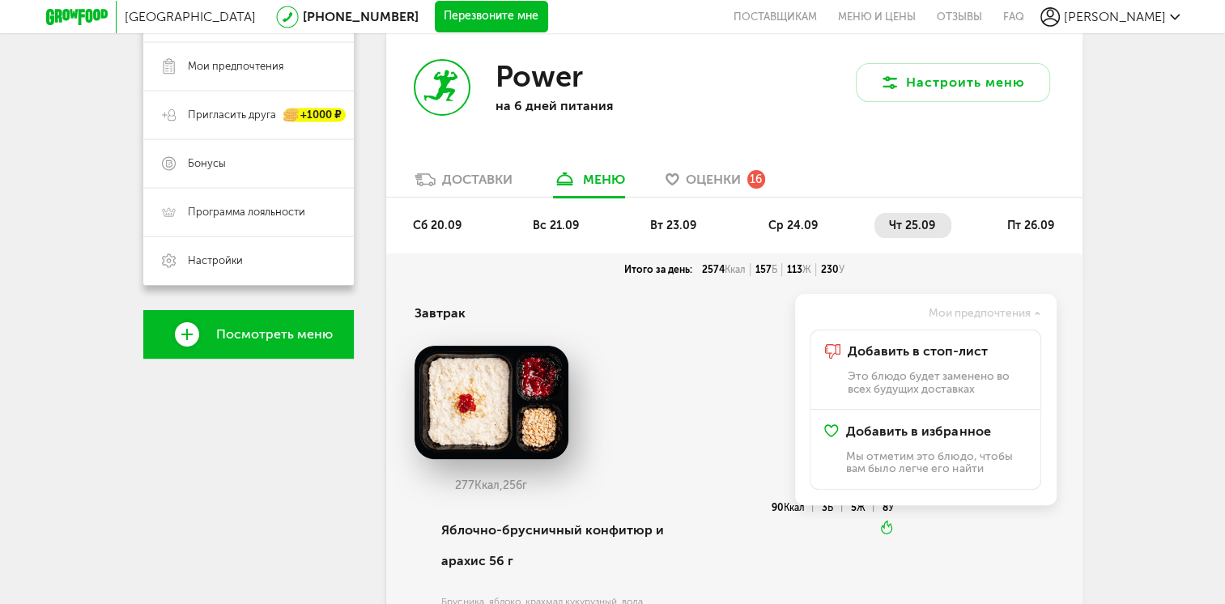
scroll to position [306, 0]
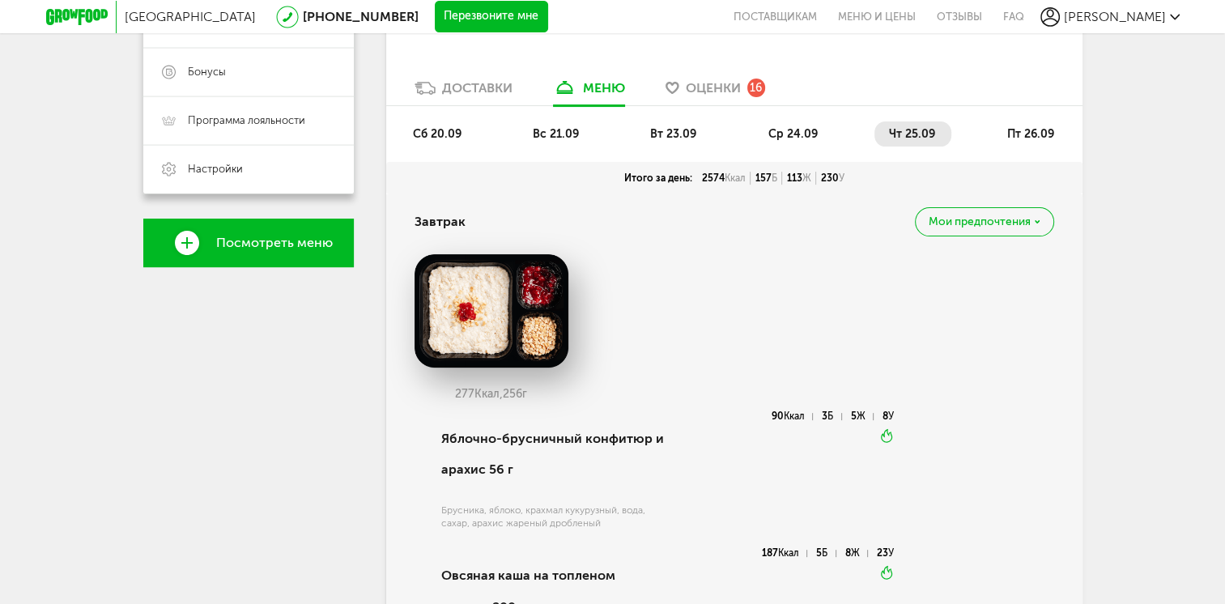
scroll to position [397, 0]
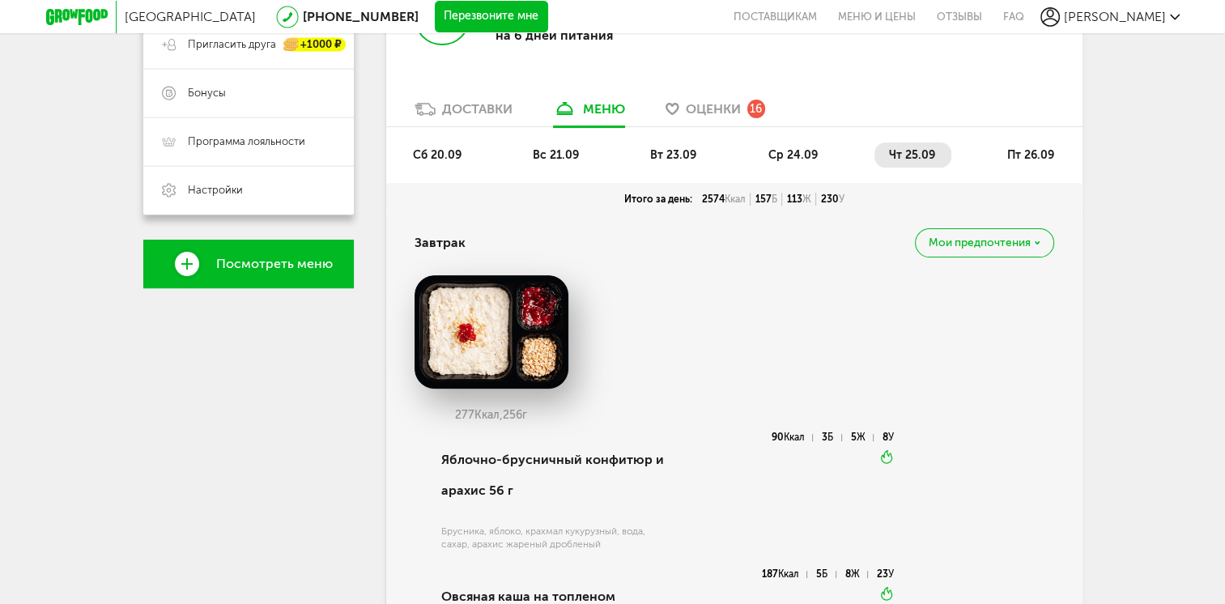
click at [476, 363] on img at bounding box center [491, 331] width 154 height 113
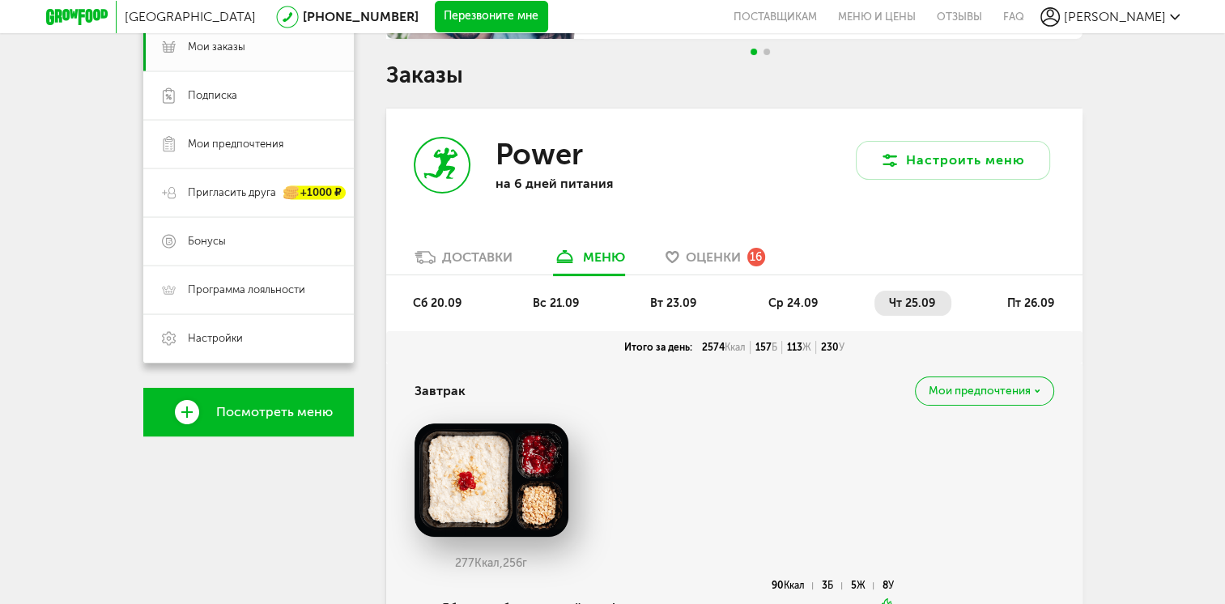
scroll to position [244, 0]
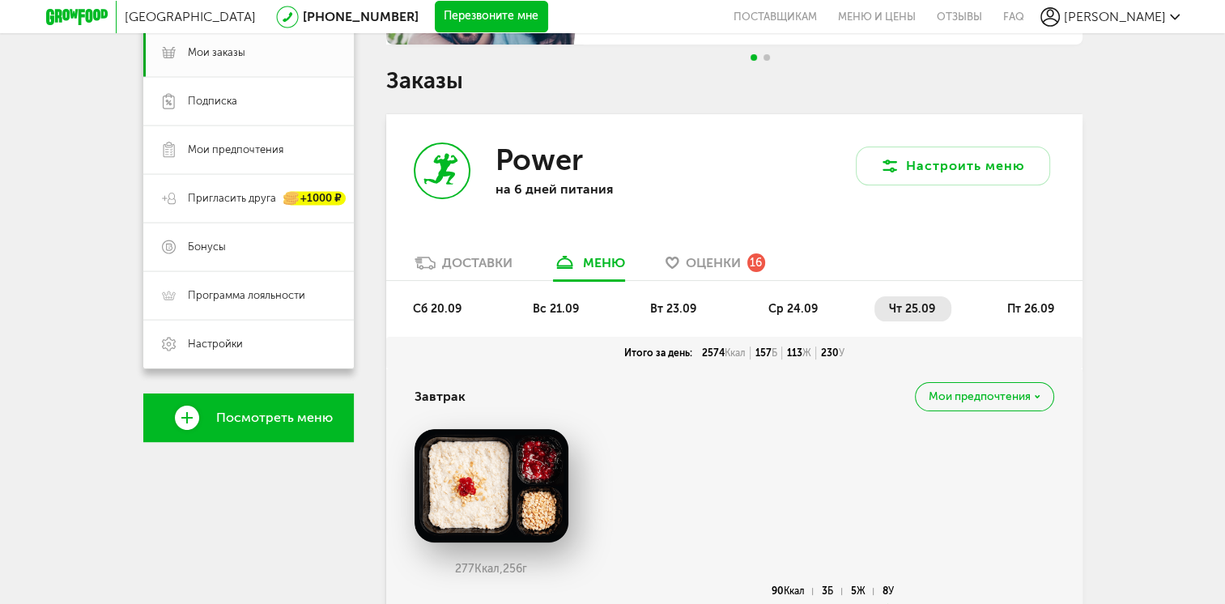
click at [715, 266] on span "Оценки" at bounding box center [713, 262] width 55 height 15
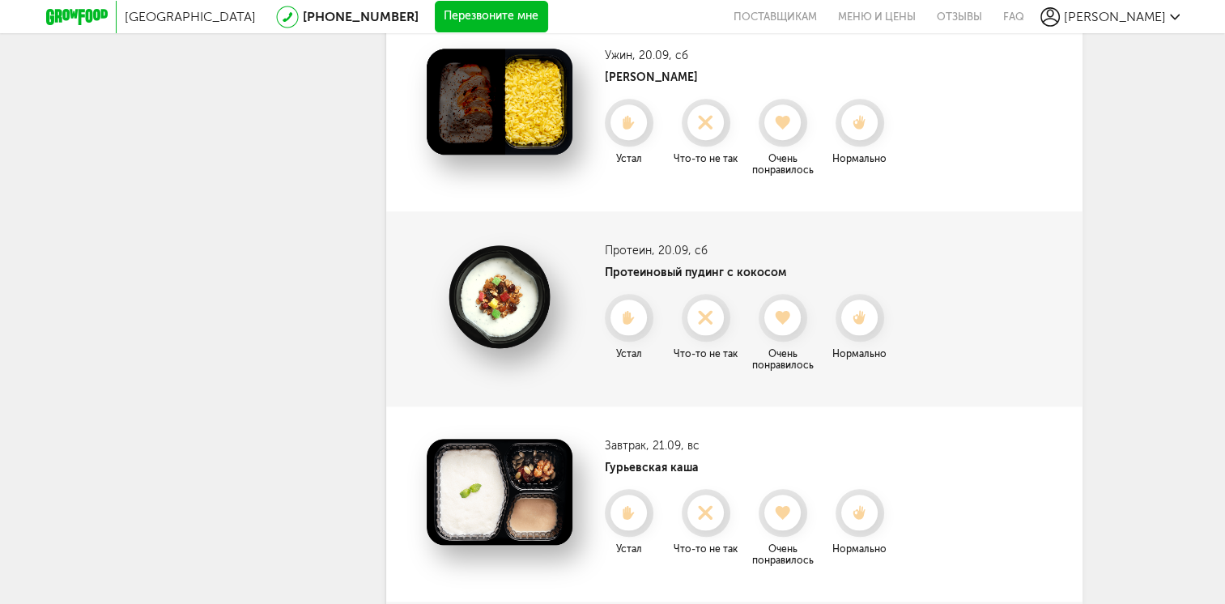
click at [605, 259] on div "Завтрак , 20.09, сб Блинчики с курицей и шпинатом Нормально Что-то не так Устал…" at bounding box center [734, 602] width 696 height 3122
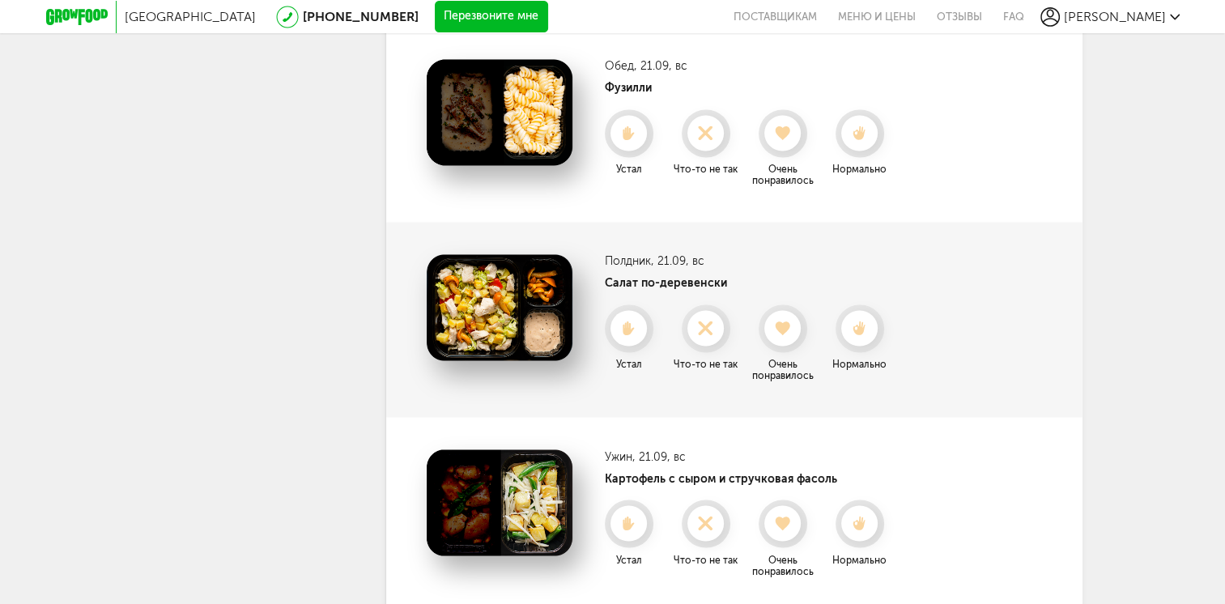
scroll to position [2687, 0]
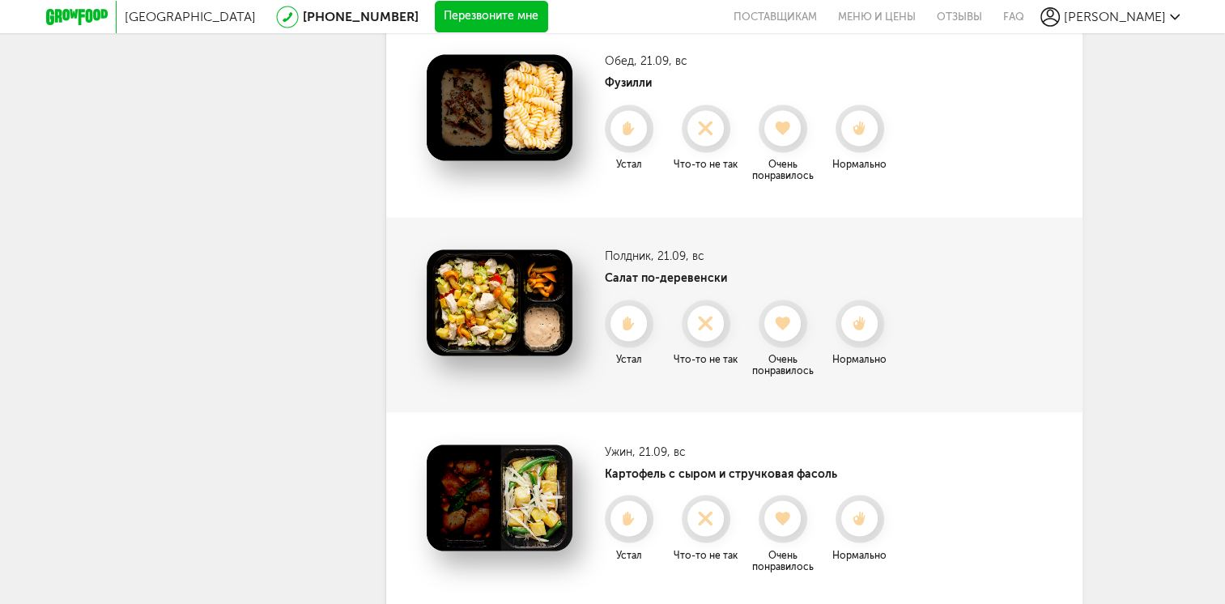
drag, startPoint x: 1222, startPoint y: 400, endPoint x: 1221, endPoint y: 363, distance: 37.3
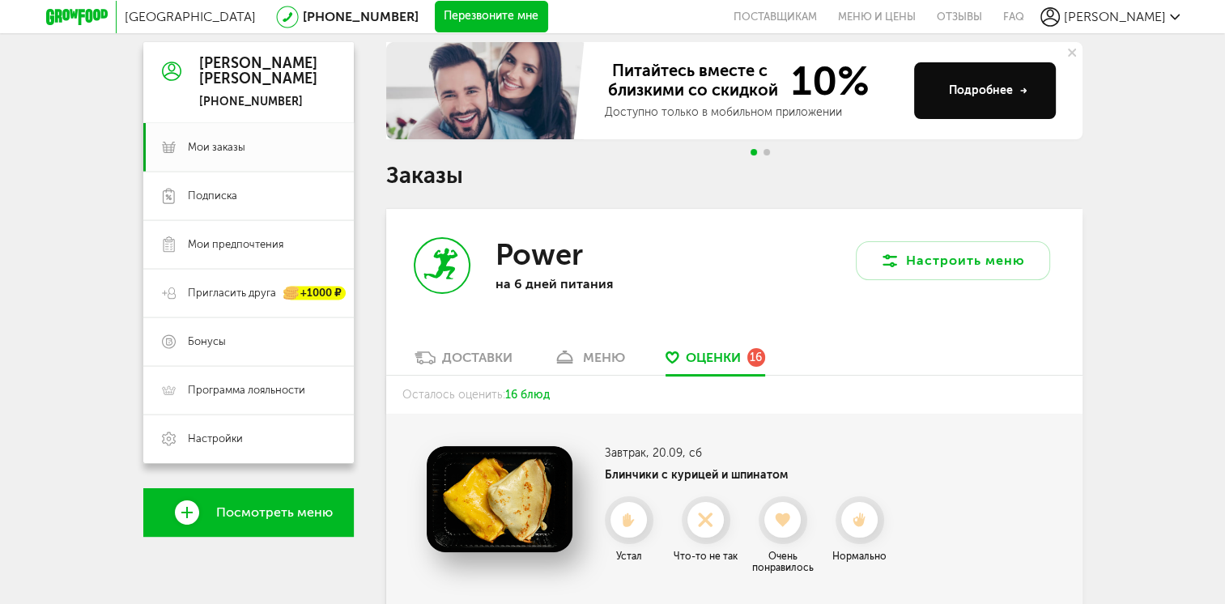
scroll to position [124, 0]
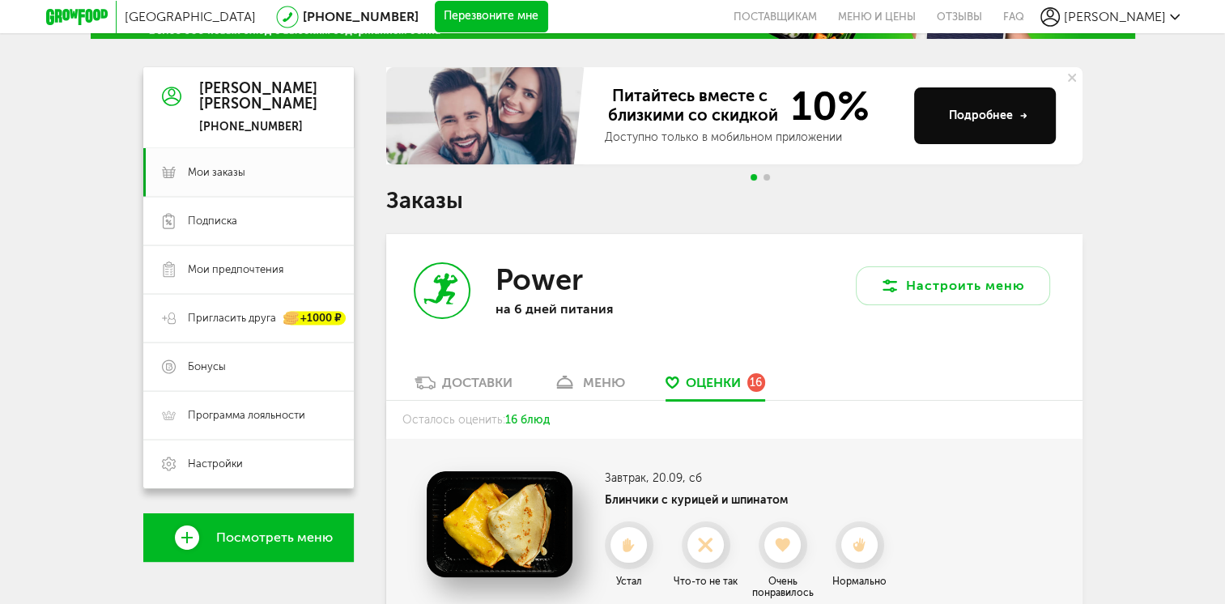
click at [584, 377] on div "меню" at bounding box center [604, 382] width 42 height 15
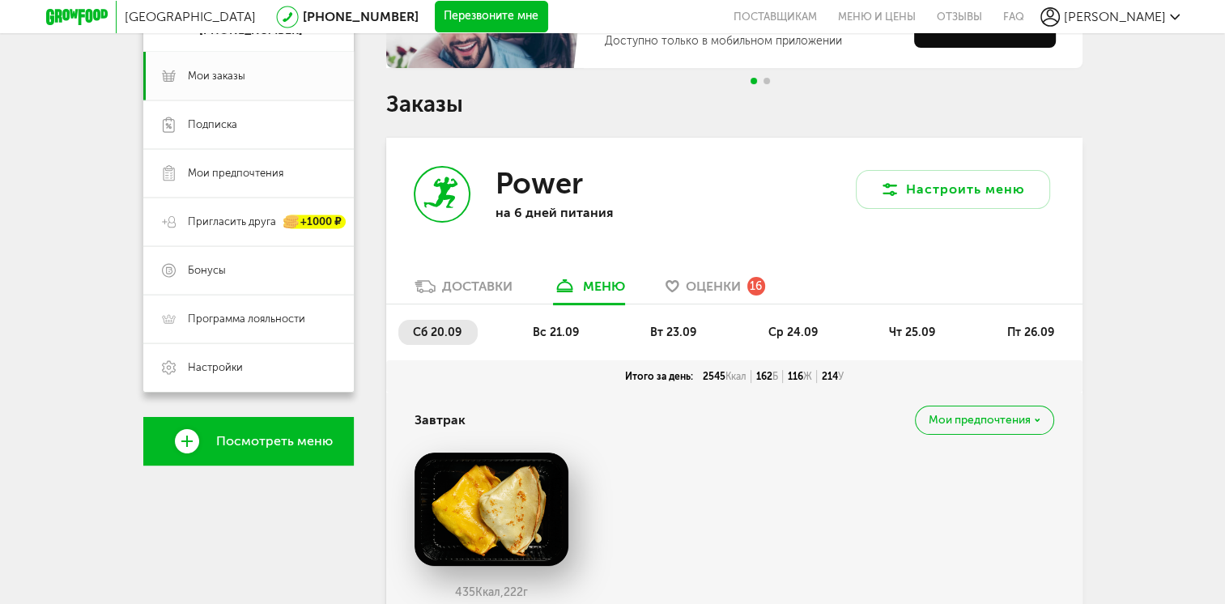
scroll to position [317, 0]
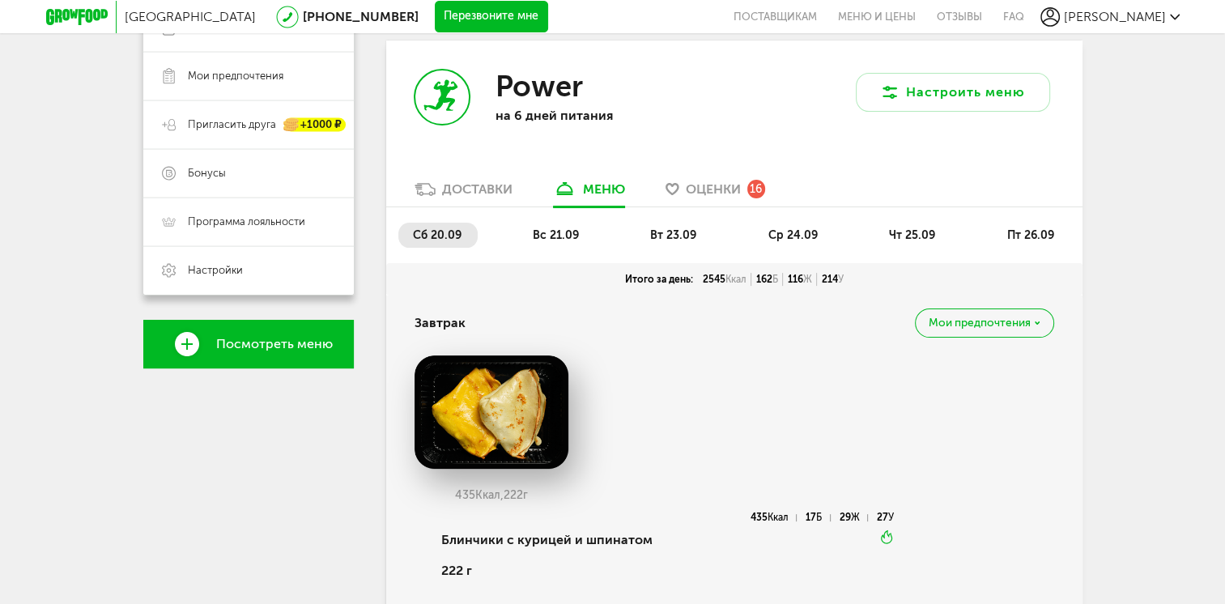
click at [560, 235] on span "вс 21.09" at bounding box center [556, 235] width 46 height 14
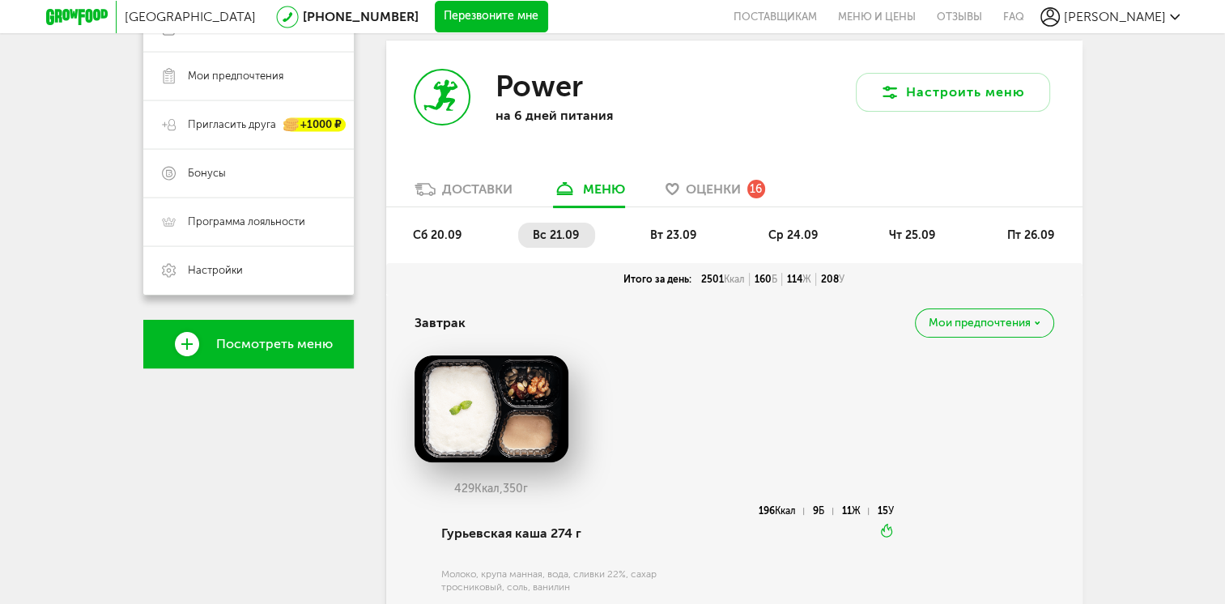
click at [662, 239] on span "вт 23.09" at bounding box center [673, 235] width 46 height 14
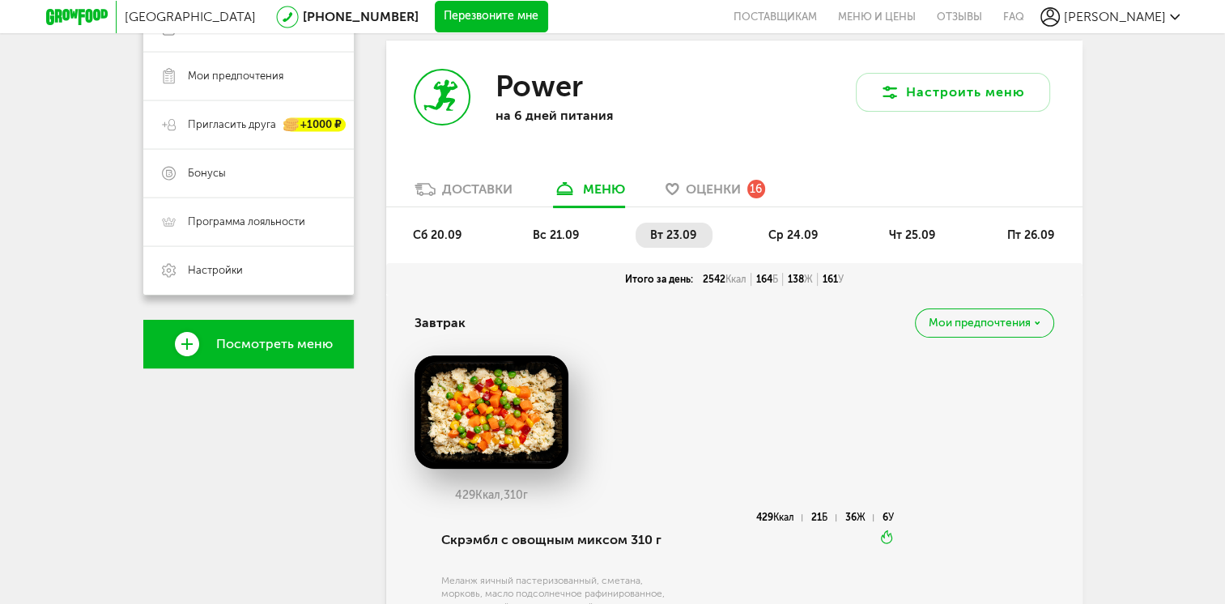
click at [512, 403] on img at bounding box center [491, 411] width 154 height 113
click at [970, 338] on div "Завтрак Мои предпочтения" at bounding box center [734, 322] width 640 height 55
click at [967, 325] on span "Мои предпочтения" at bounding box center [980, 322] width 102 height 11
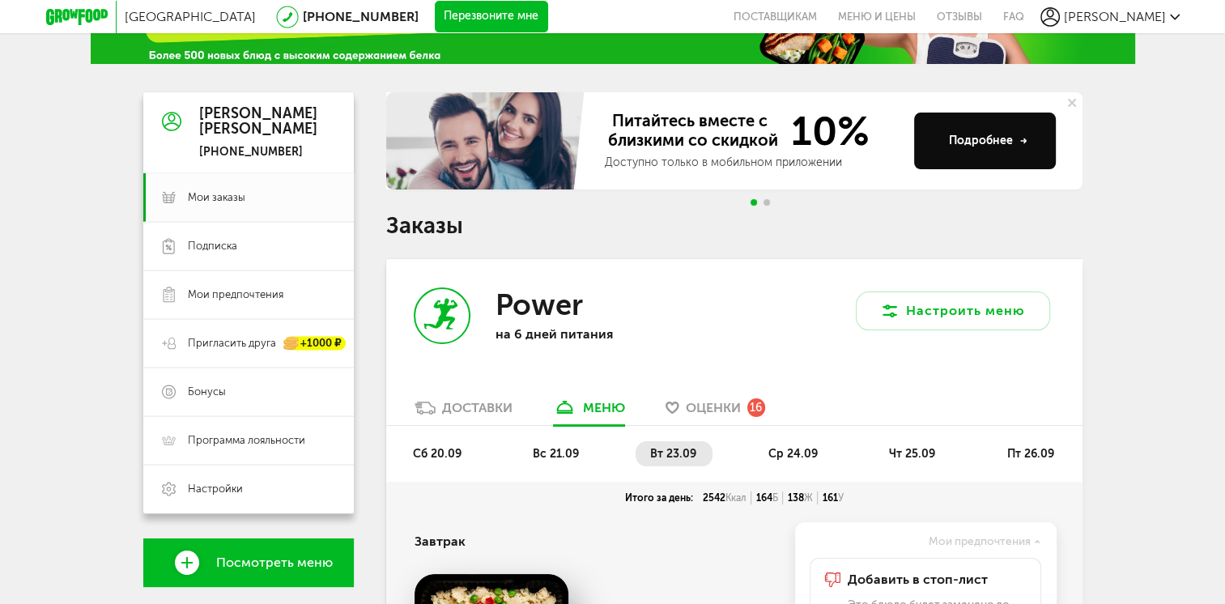
scroll to position [0, 0]
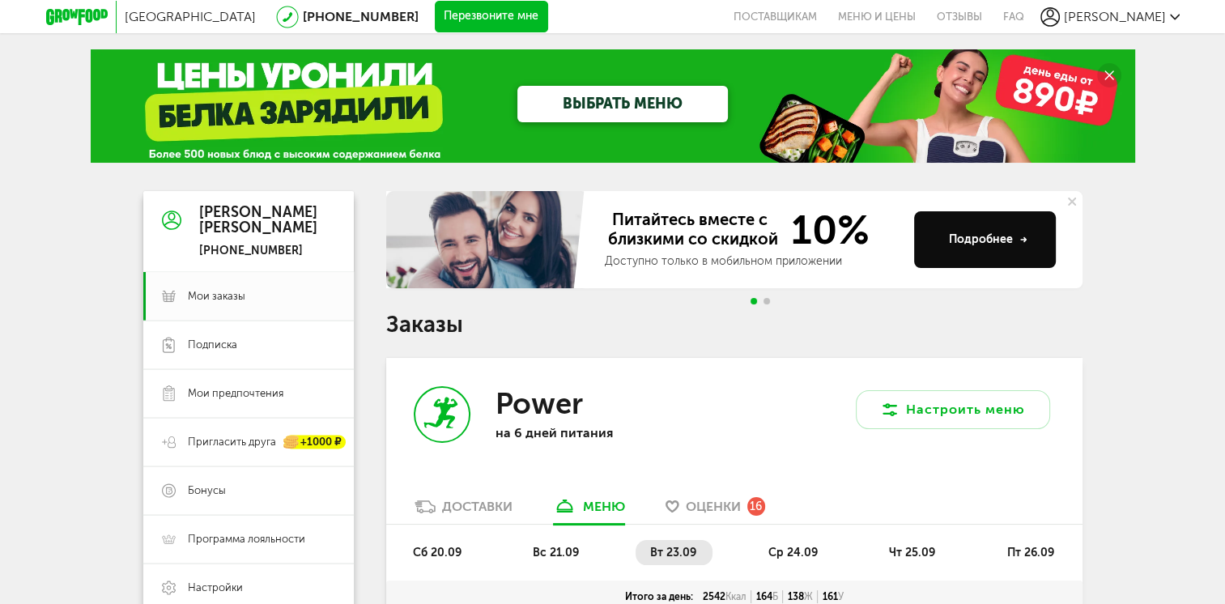
click at [794, 550] on span "ср 24.09" at bounding box center [792, 553] width 49 height 14
click at [889, 549] on span "чт 25.09" at bounding box center [912, 553] width 46 height 14
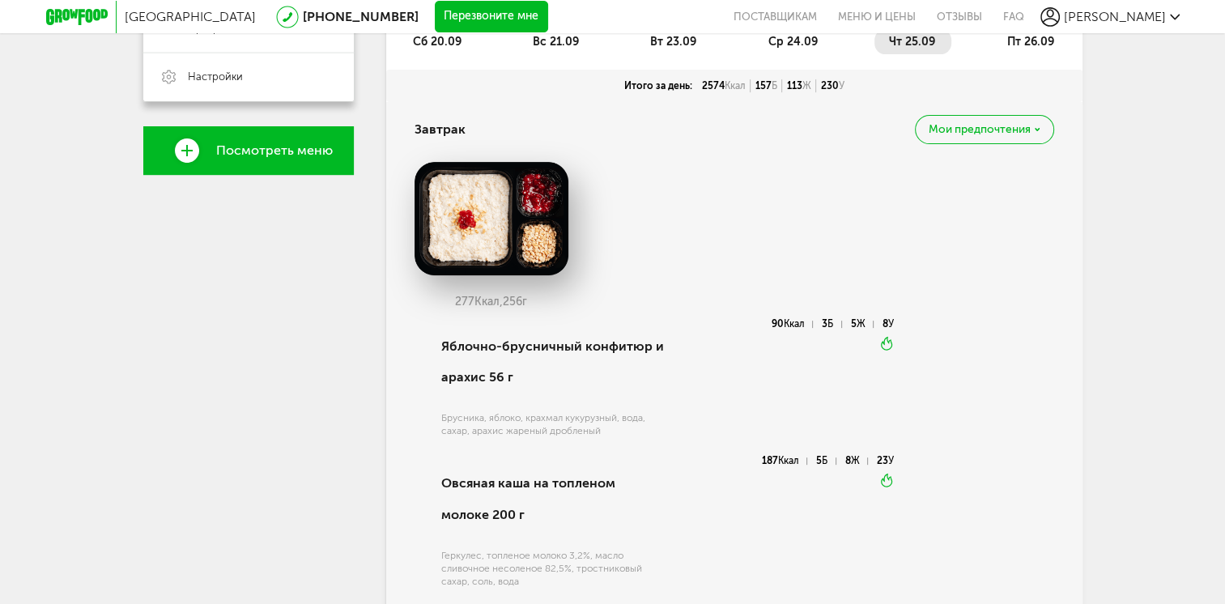
scroll to position [495, 0]
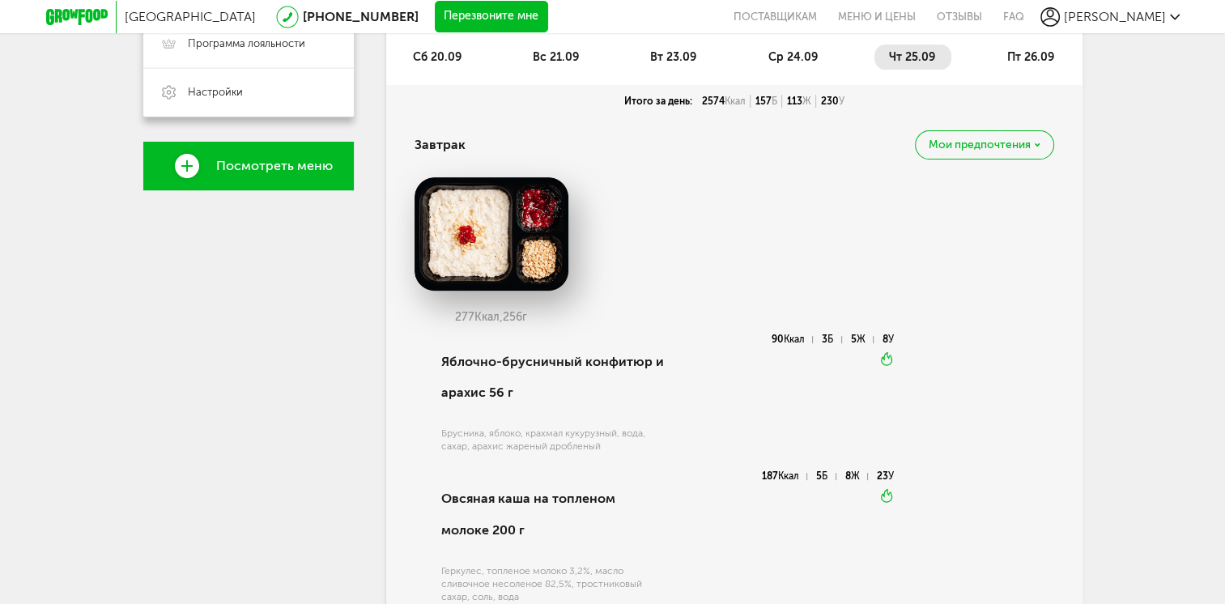
click at [1046, 146] on div "Мои предпочтения" at bounding box center [984, 144] width 138 height 28
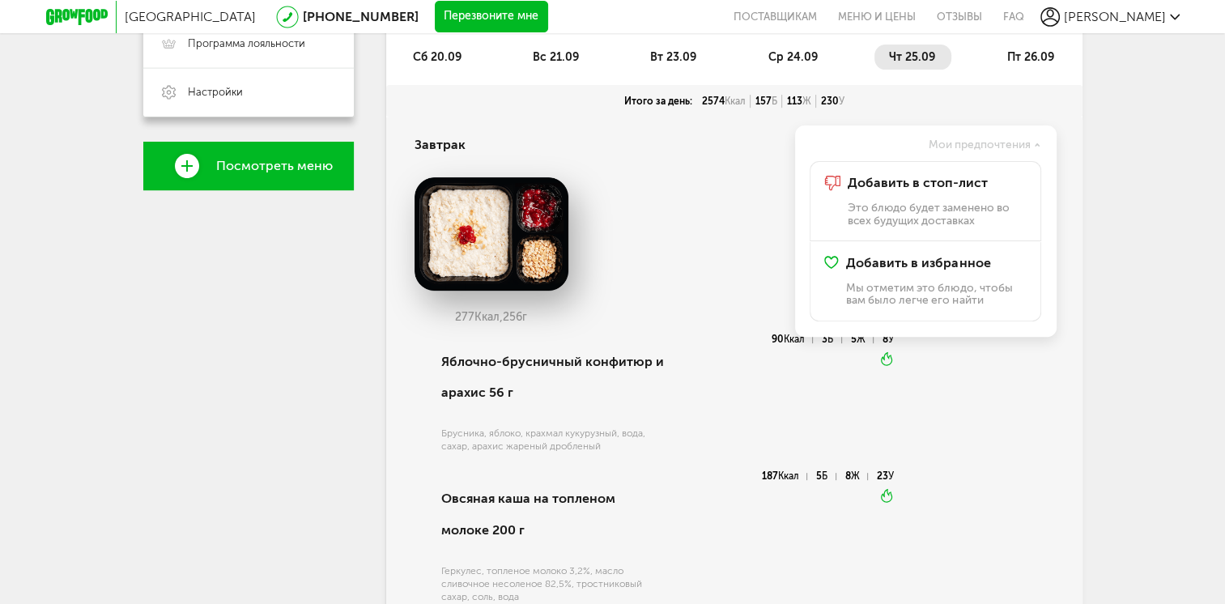
click at [718, 266] on div "277 Ккал, 256 г" at bounding box center [734, 255] width 640 height 157
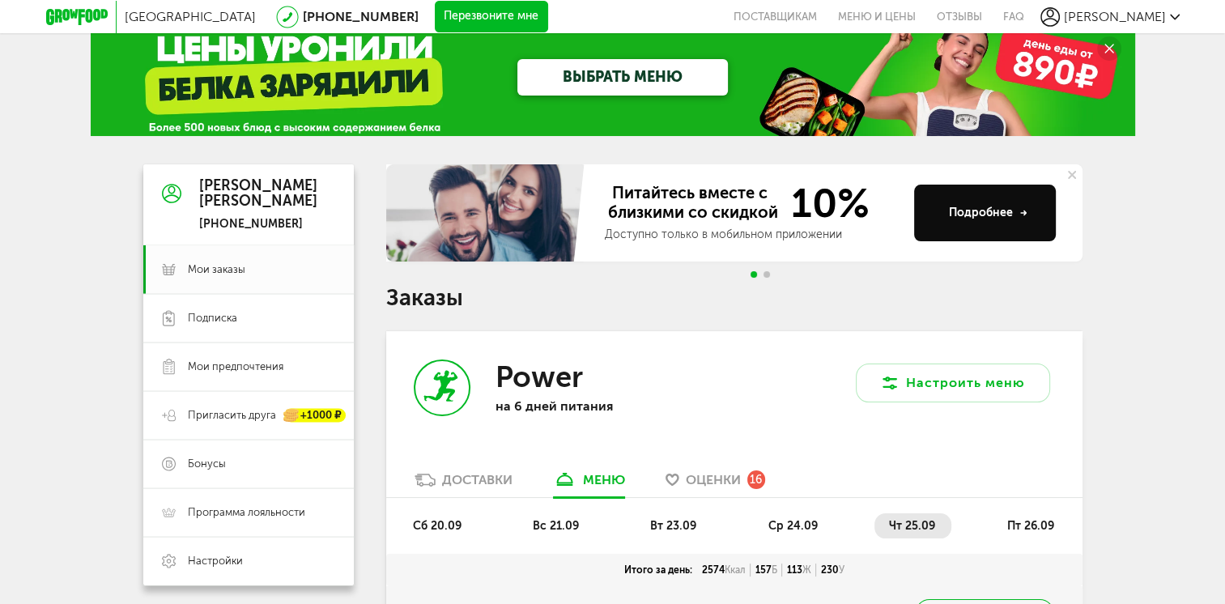
scroll to position [0, 0]
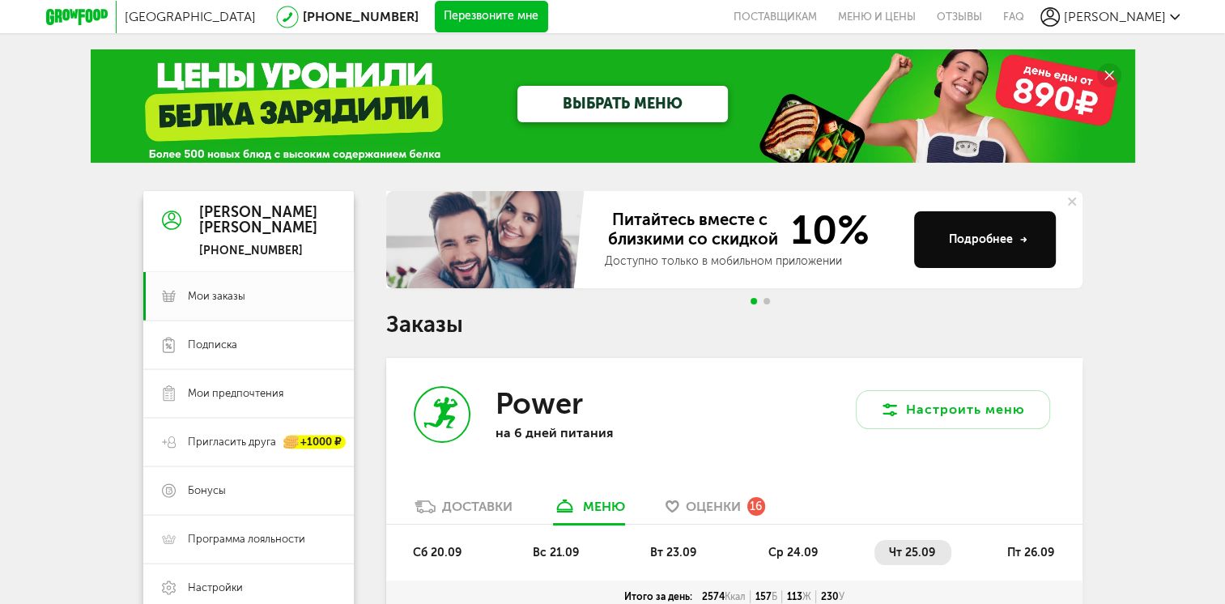
click at [1019, 551] on span "пт 26.09" at bounding box center [1029, 553] width 47 height 14
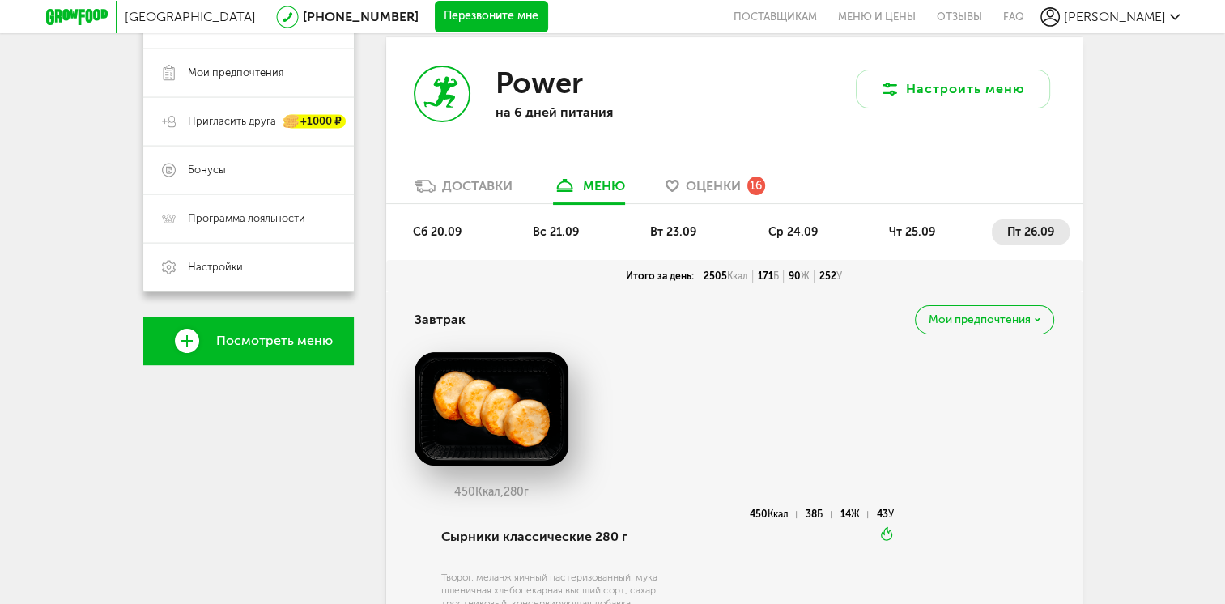
scroll to position [361, 0]
